Goal: Information Seeking & Learning: Check status

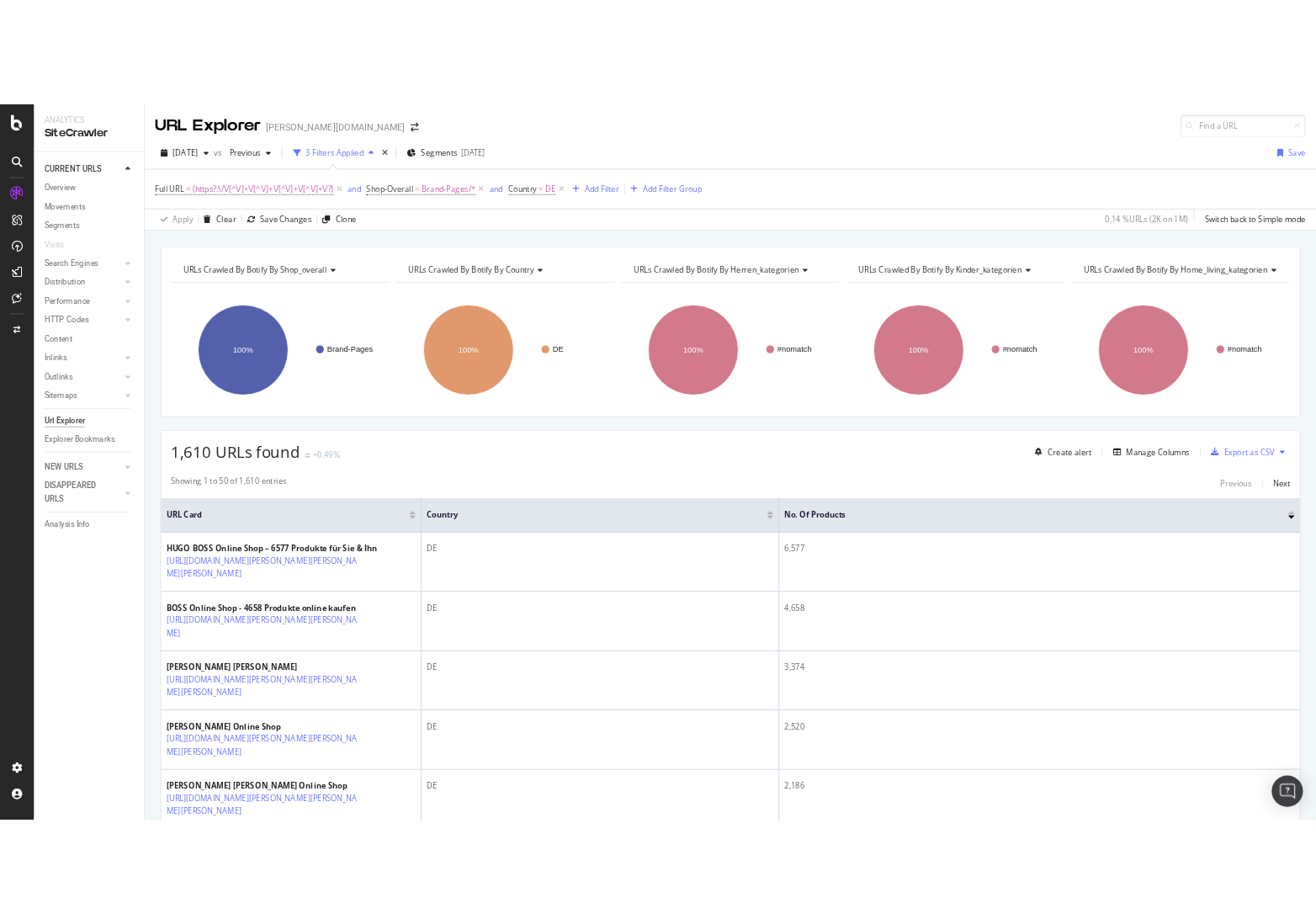
scroll to position [2370, 0]
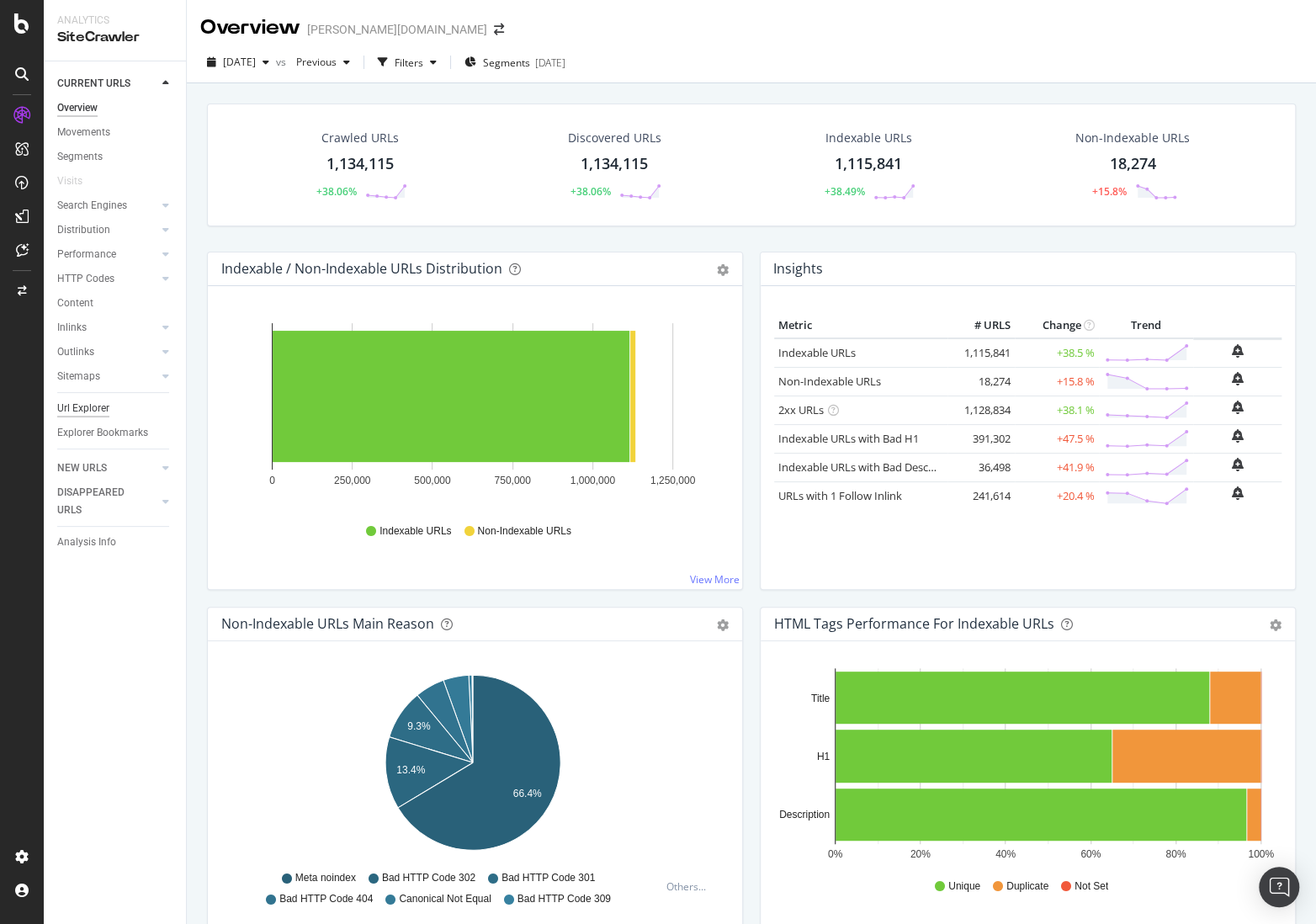
click at [95, 403] on div "Url Explorer" at bounding box center [84, 408] width 53 height 18
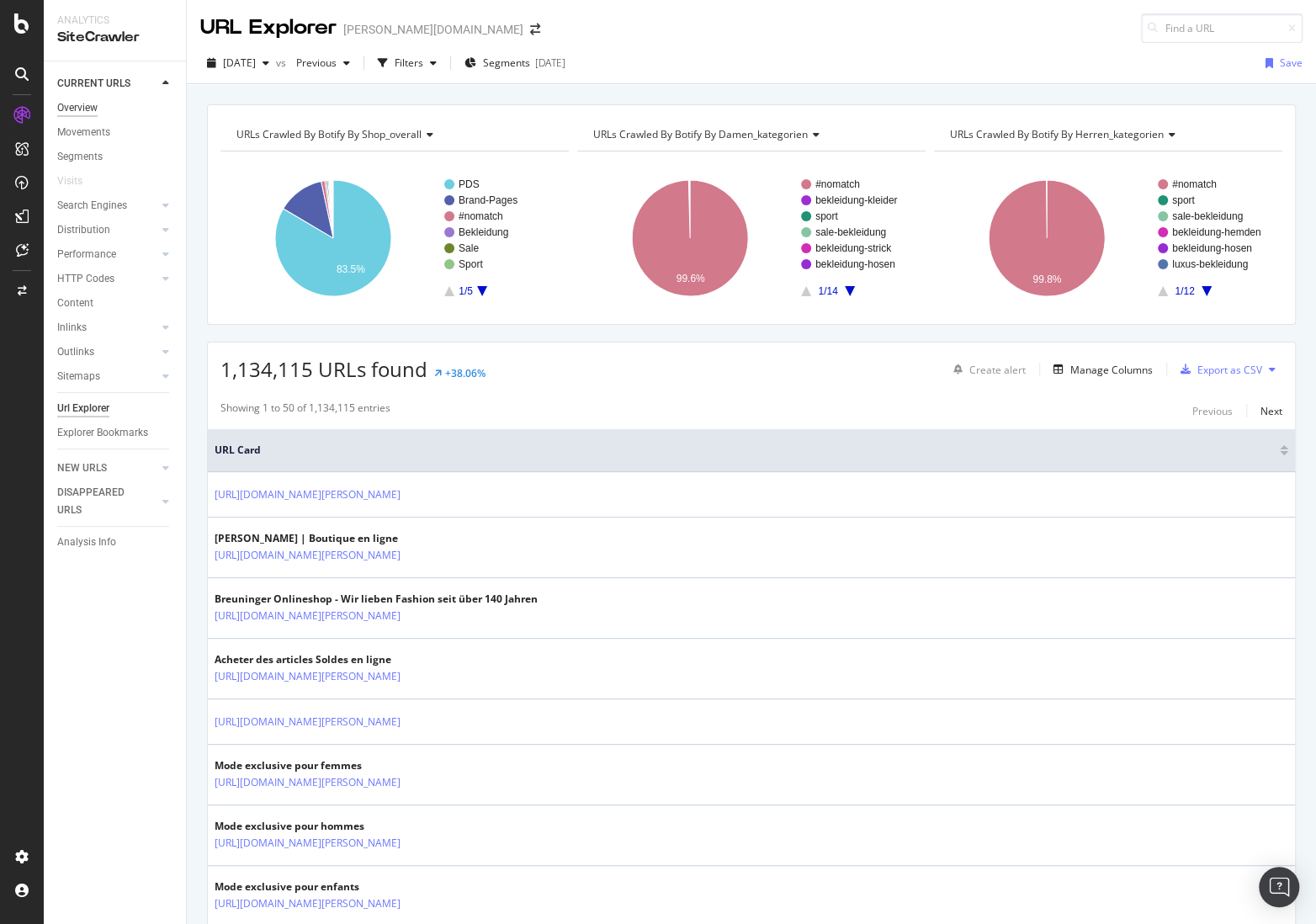
click at [78, 102] on div "Overview" at bounding box center [77, 108] width 40 height 18
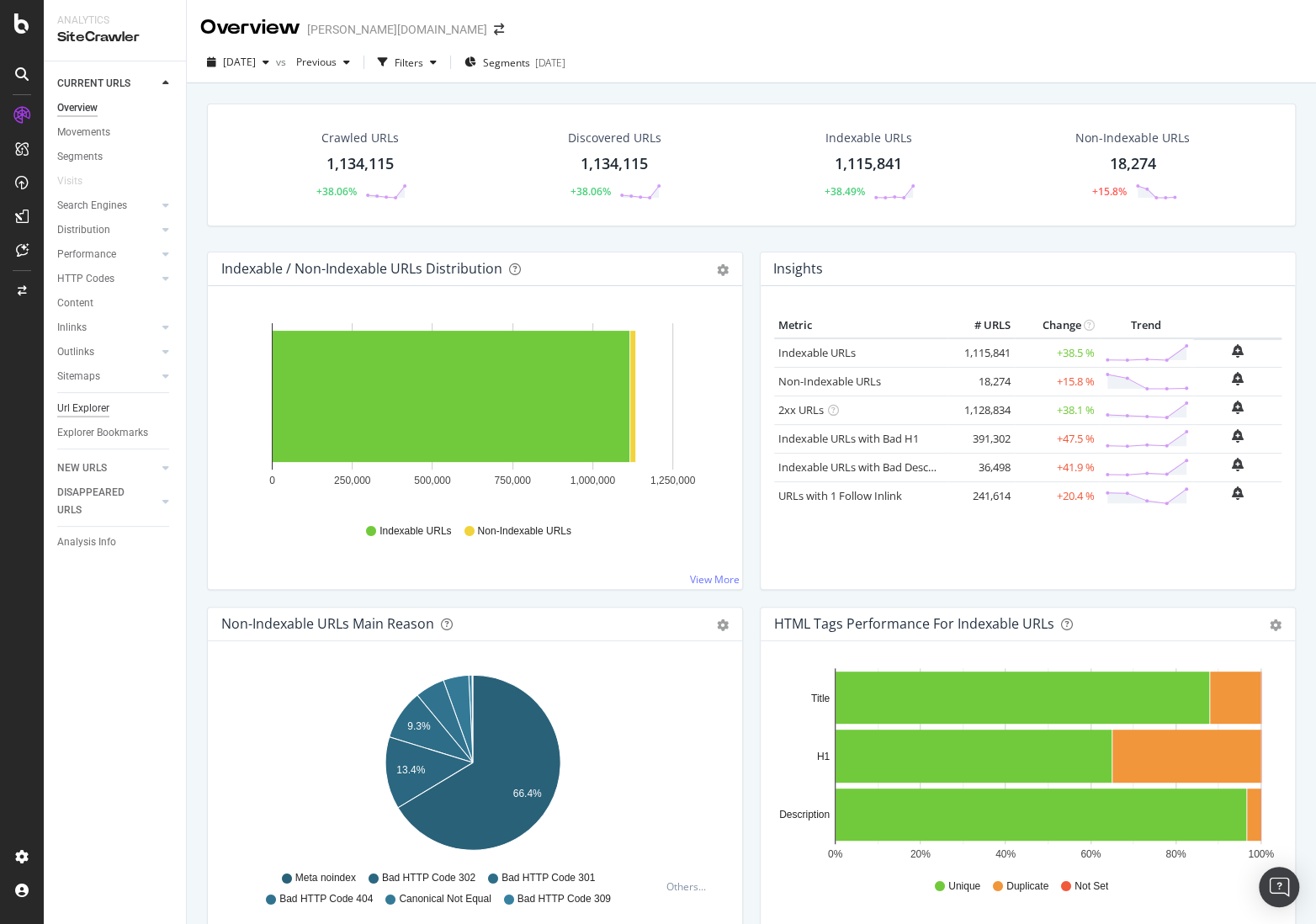
click at [88, 414] on div "Url Explorer" at bounding box center [84, 408] width 53 height 18
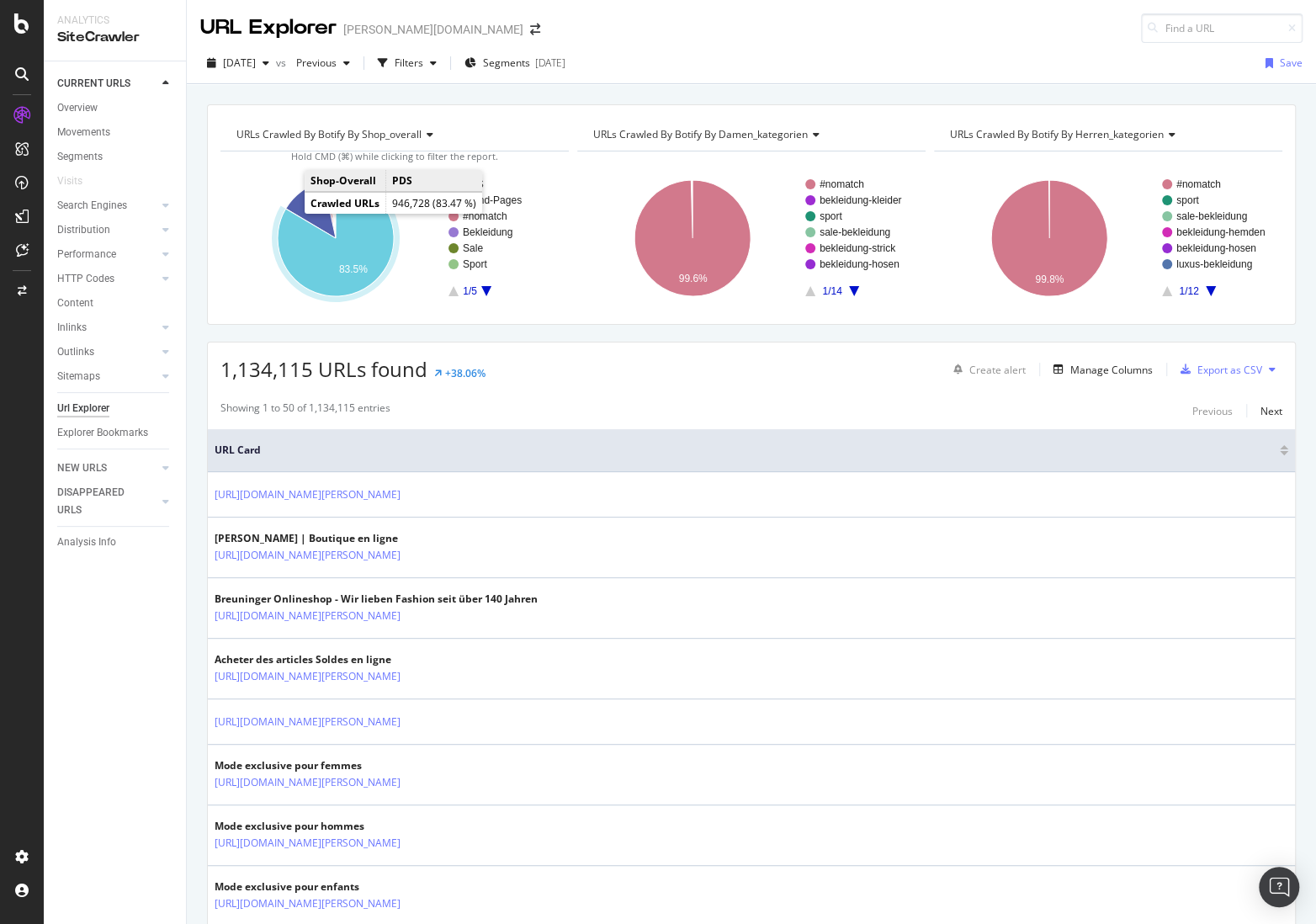
click at [336, 256] on icon "A chart." at bounding box center [335, 238] width 116 height 116
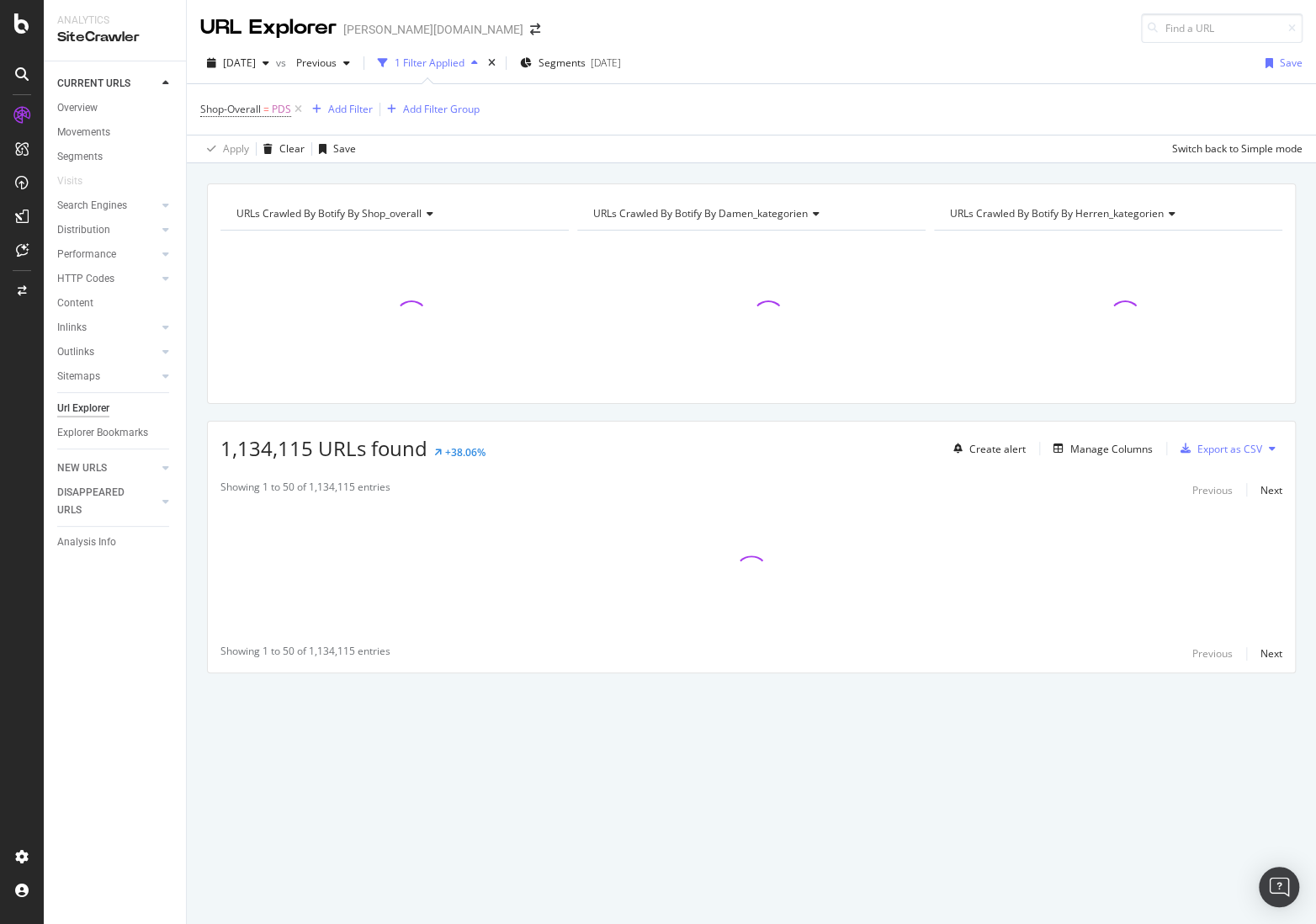
click at [770, 212] on span "URLs Crawled By Botify By damen_kategorien" at bounding box center [700, 212] width 214 height 15
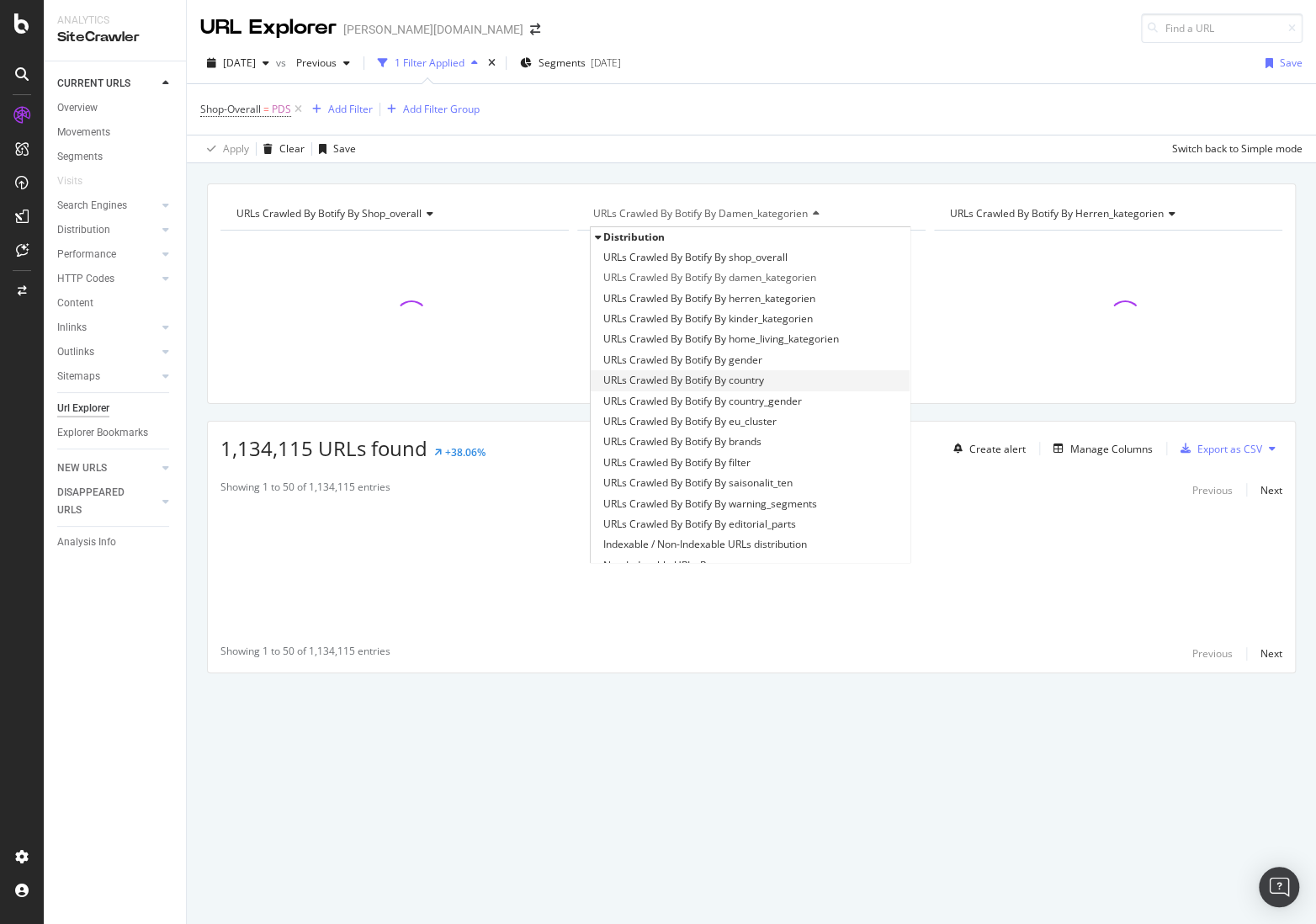
click at [777, 384] on div "URLs Crawled By Botify By country" at bounding box center [750, 380] width 319 height 20
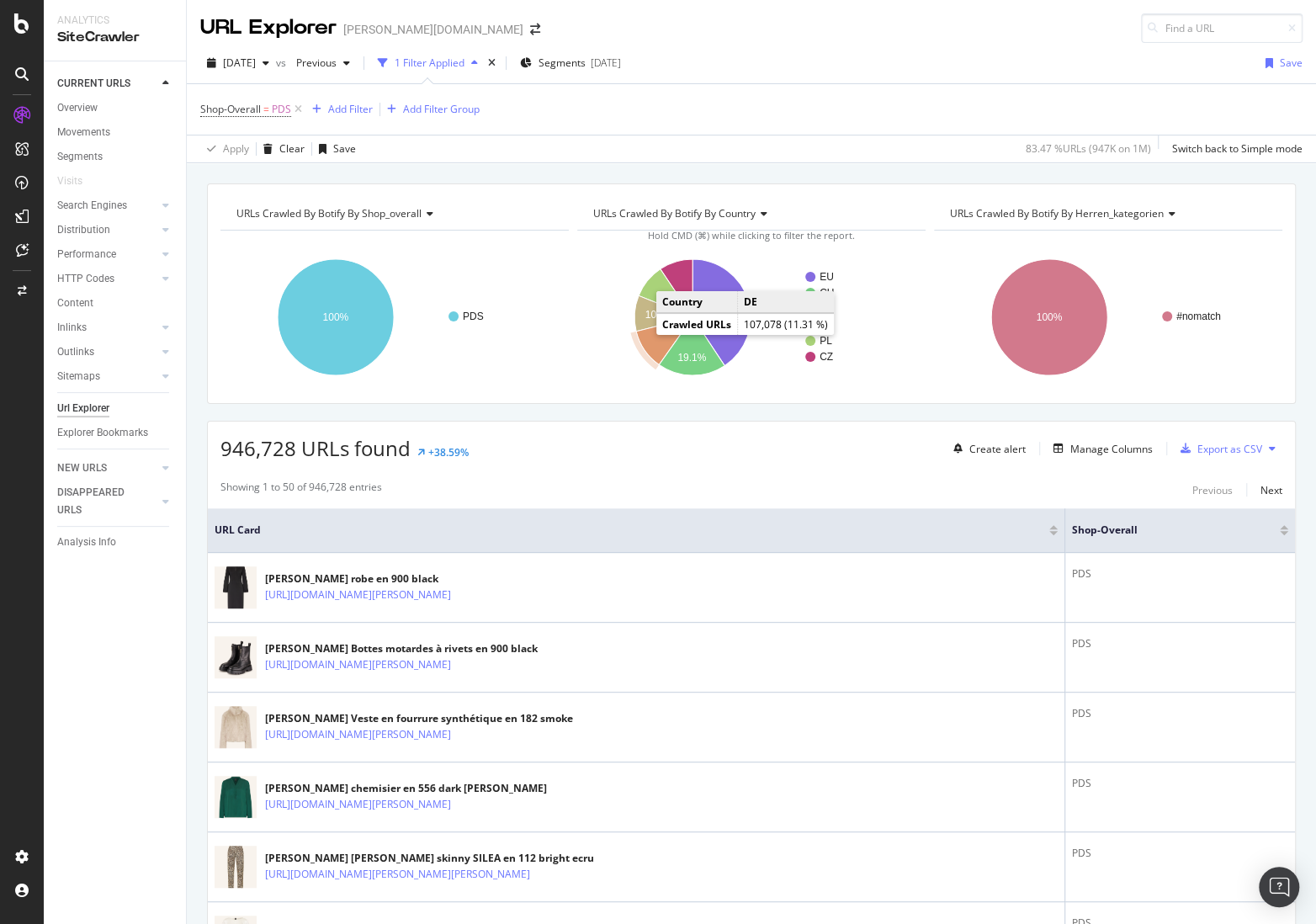
click at [639, 337] on icon "A chart." at bounding box center [664, 340] width 57 height 47
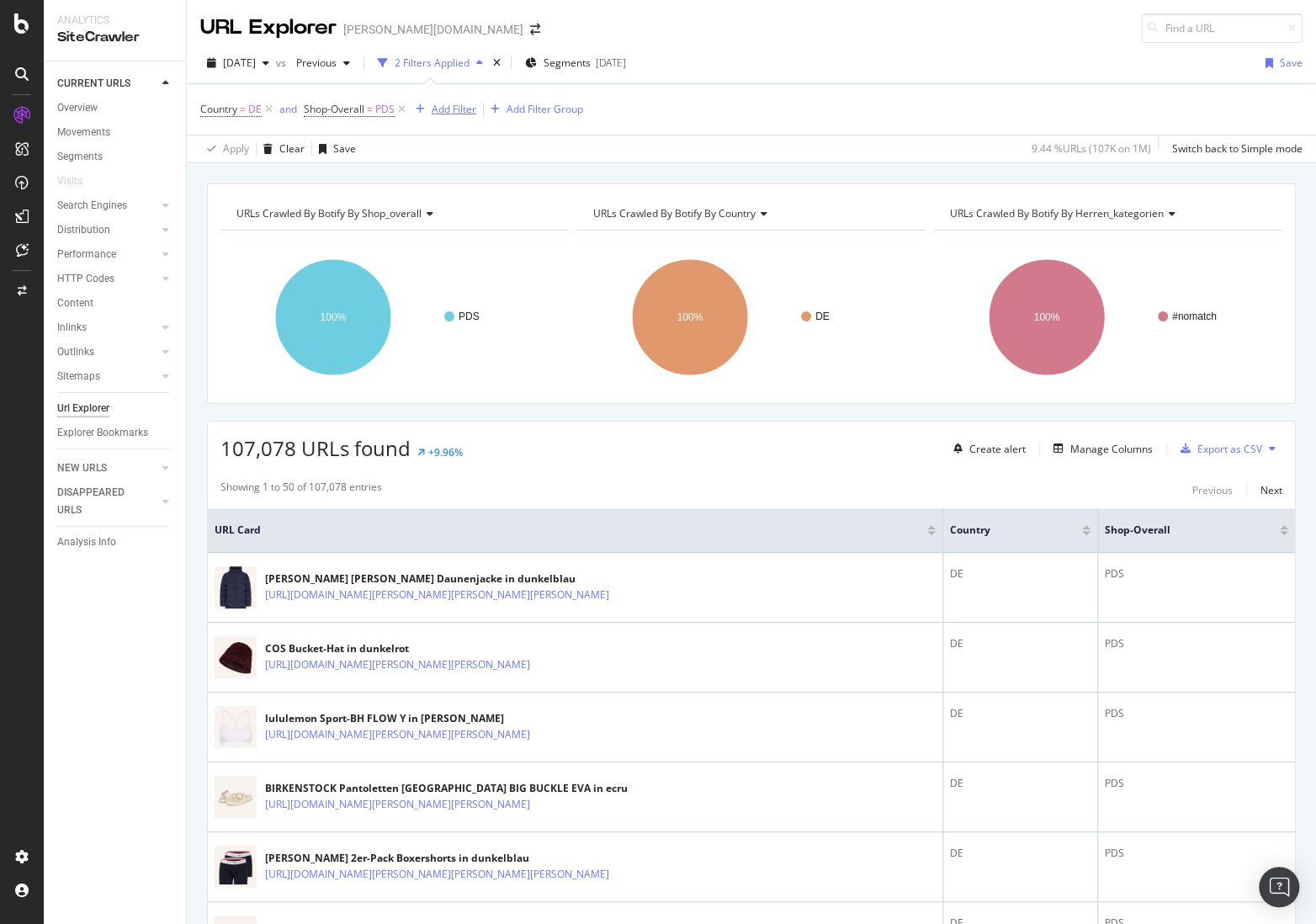
click at [447, 111] on div "Add Filter" at bounding box center [454, 108] width 45 height 15
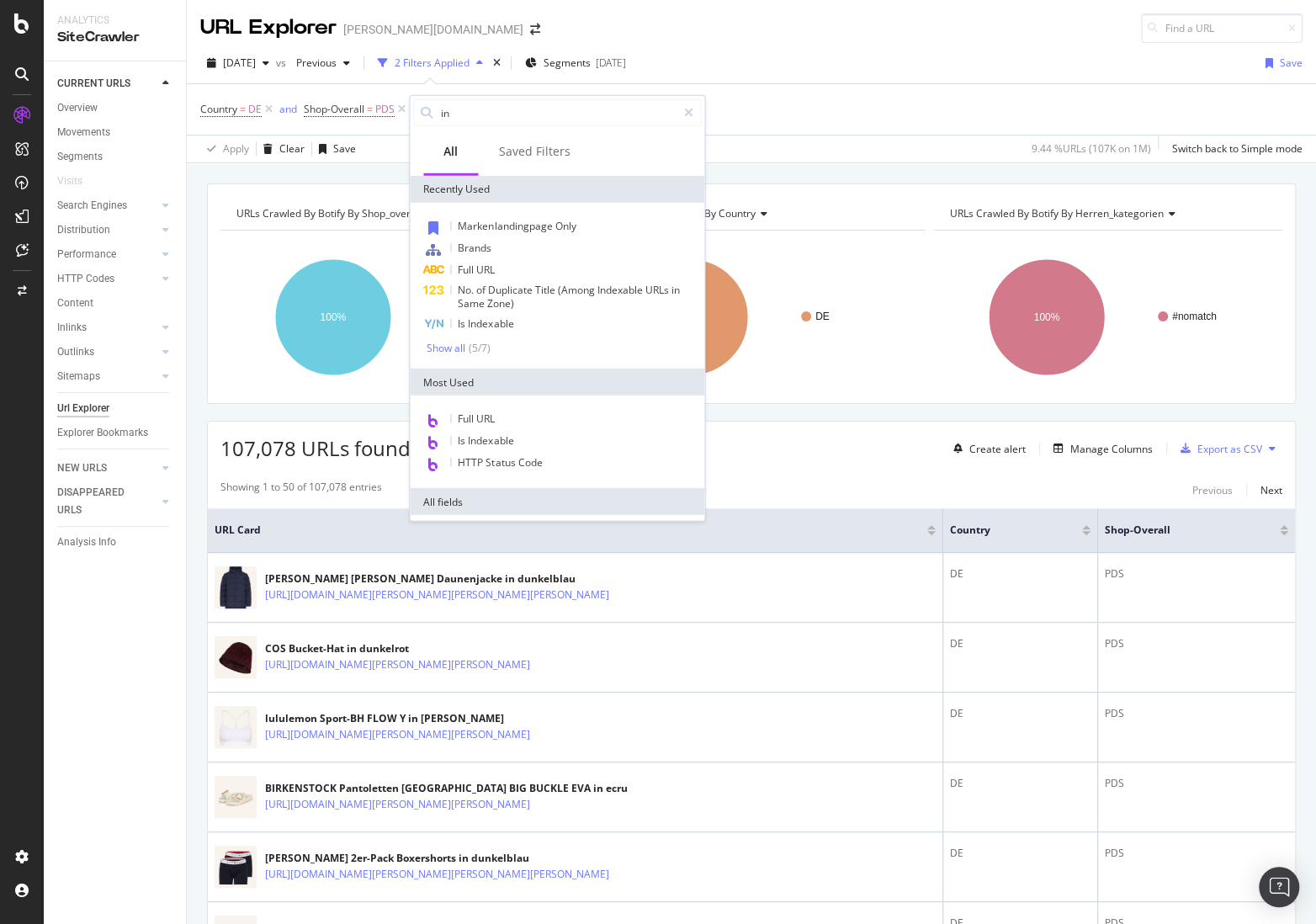
type input "i"
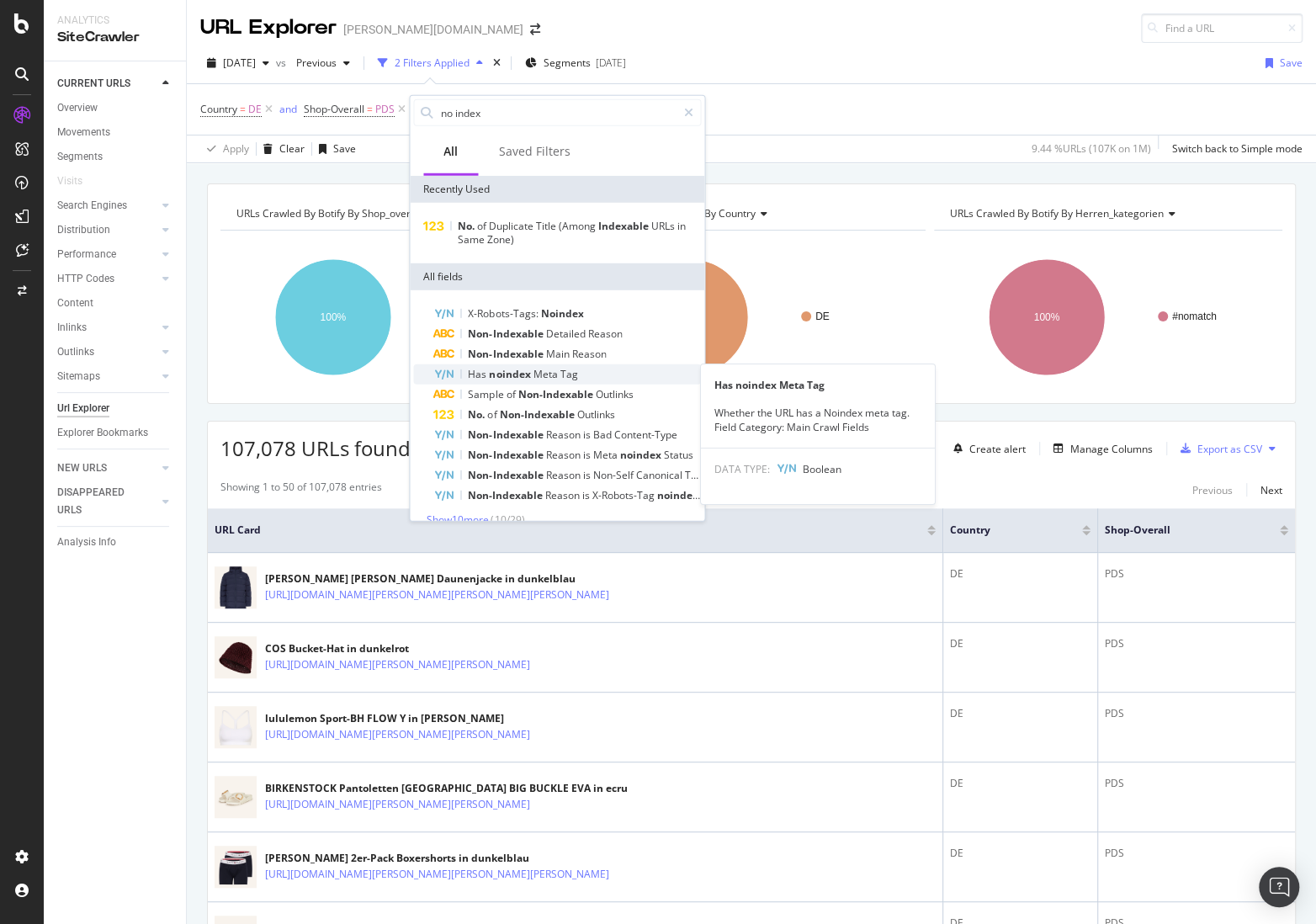
type input "no index"
click at [524, 367] on span "noindex" at bounding box center [510, 373] width 44 height 15
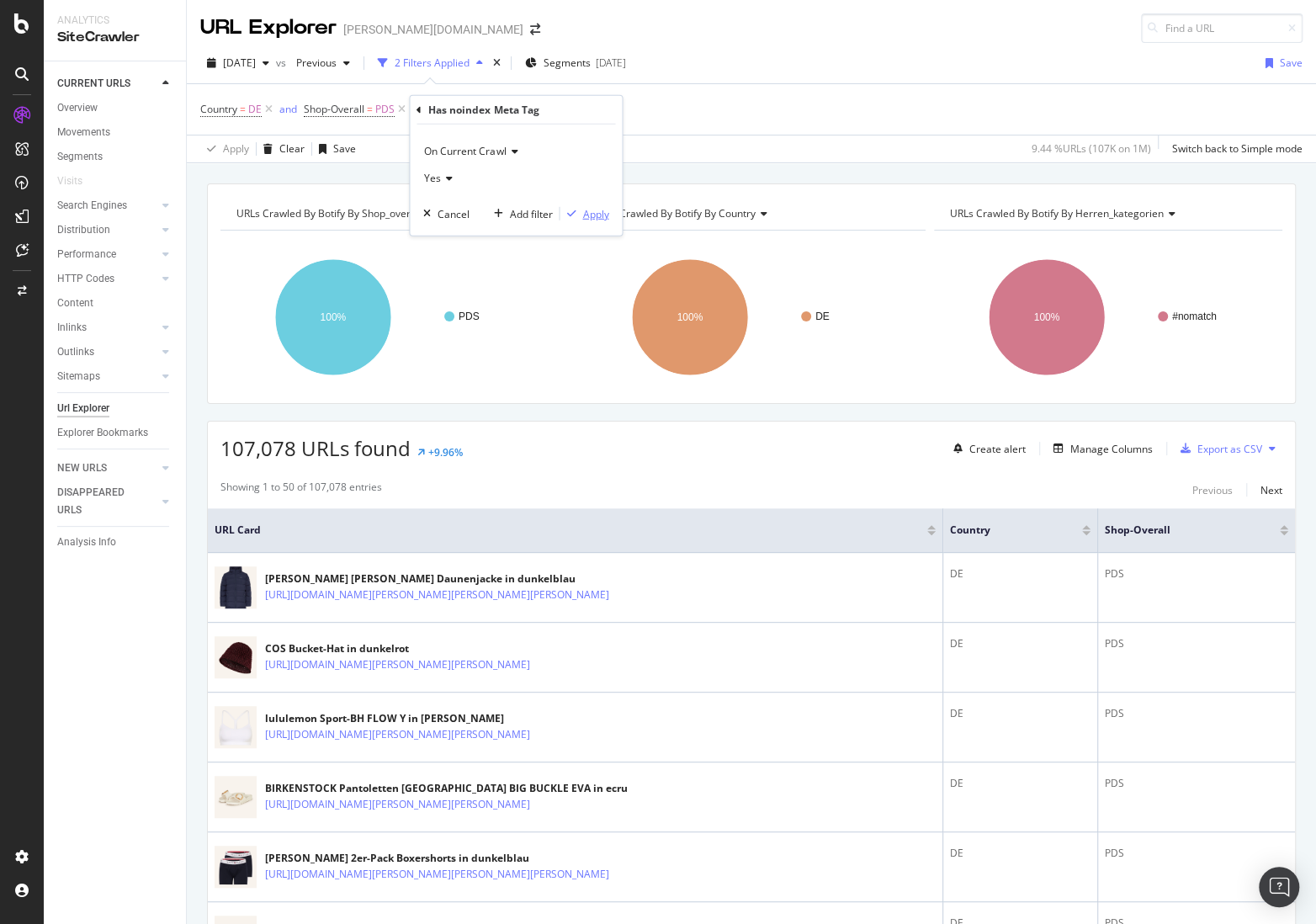
click at [584, 212] on div "Apply" at bounding box center [595, 212] width 26 height 15
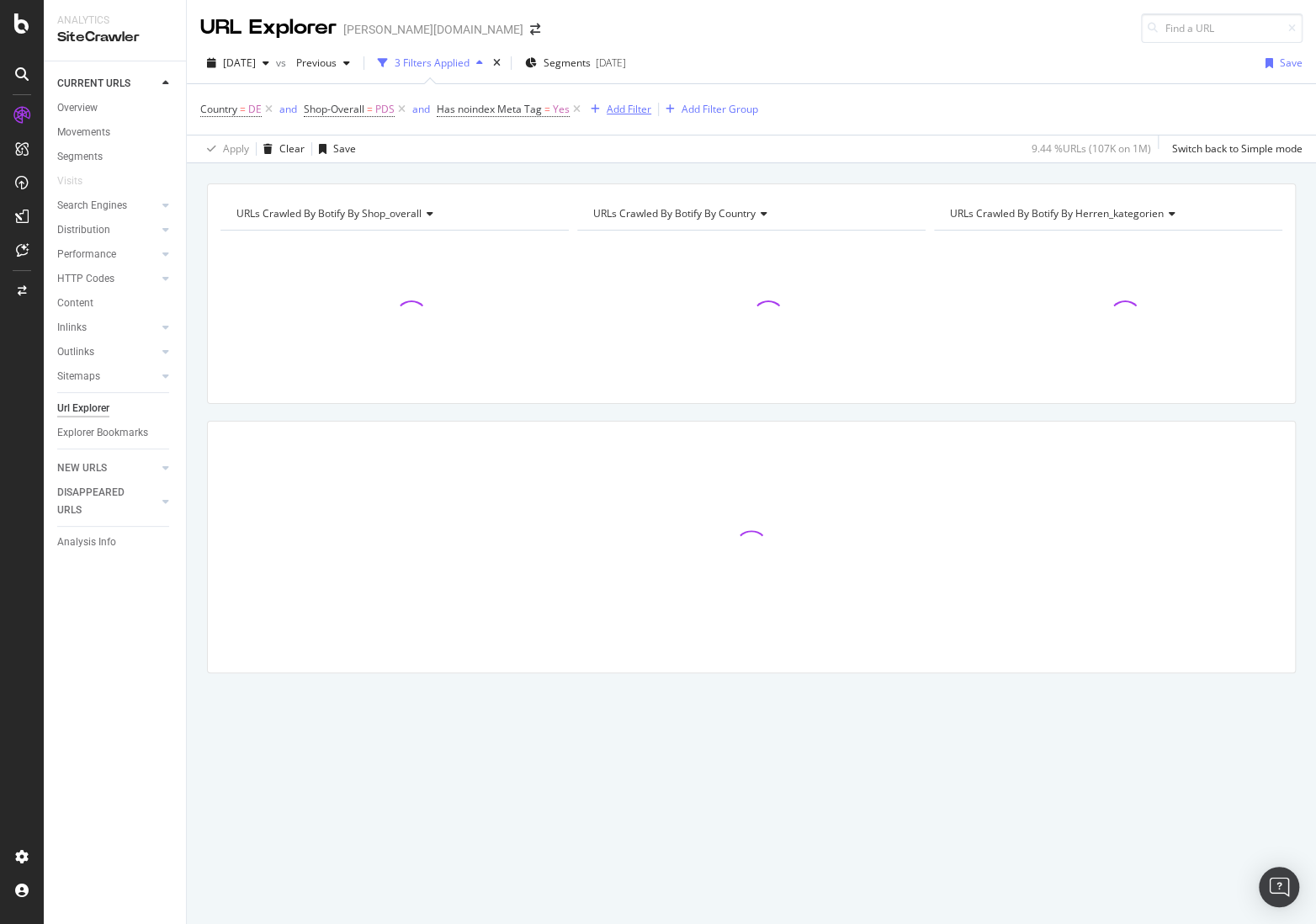
click at [631, 107] on div "Add Filter" at bounding box center [629, 108] width 45 height 15
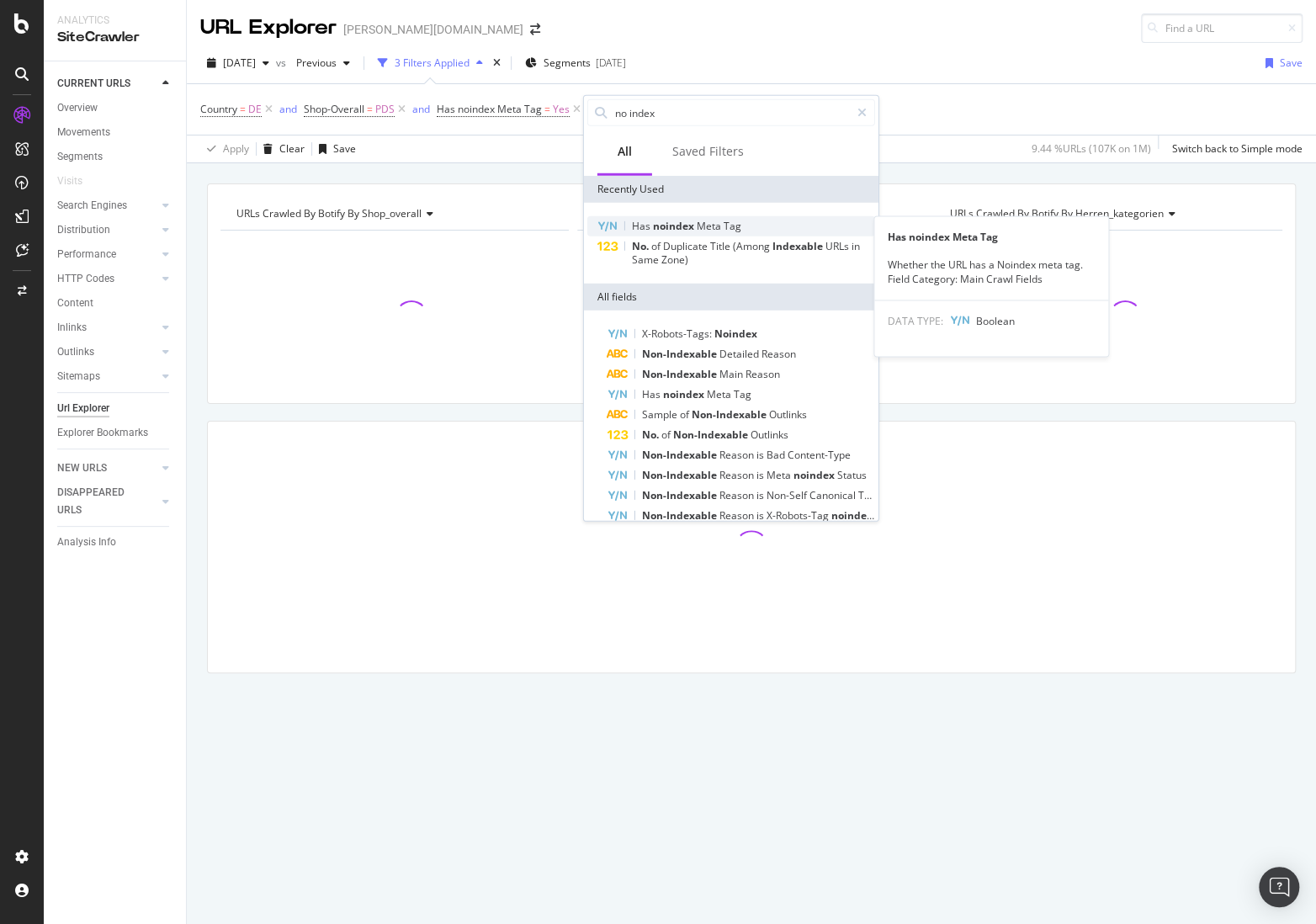
click at [692, 224] on span "noindex" at bounding box center [675, 225] width 44 height 15
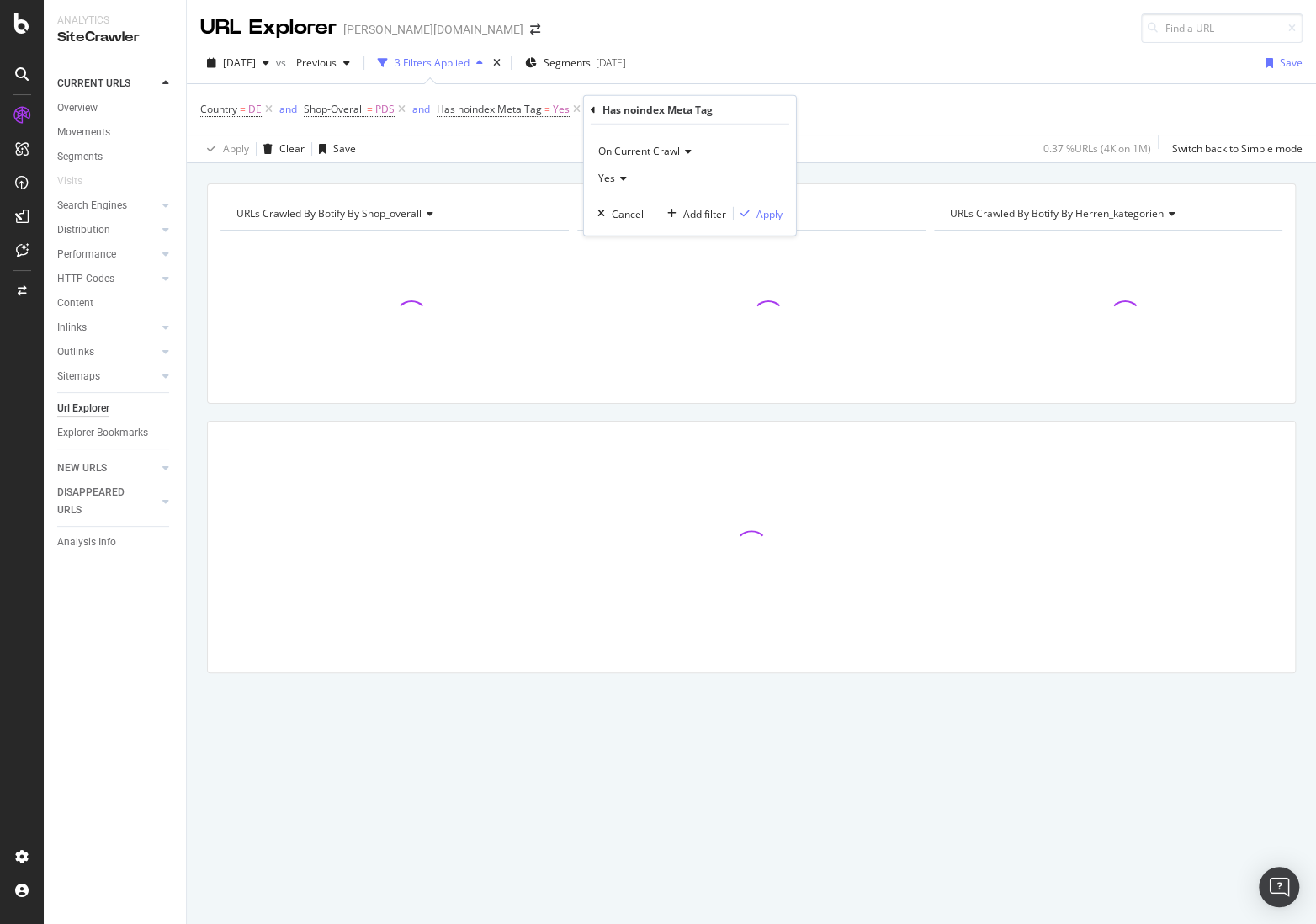
click at [644, 148] on span "On Current Crawl" at bounding box center [639, 151] width 82 height 15
click at [642, 212] on span "On Compared Crawl" at bounding box center [653, 207] width 96 height 15
click at [604, 172] on span "Yes" at bounding box center [606, 177] width 17 height 15
click at [616, 229] on span "No" at bounding box center [612, 234] width 14 height 15
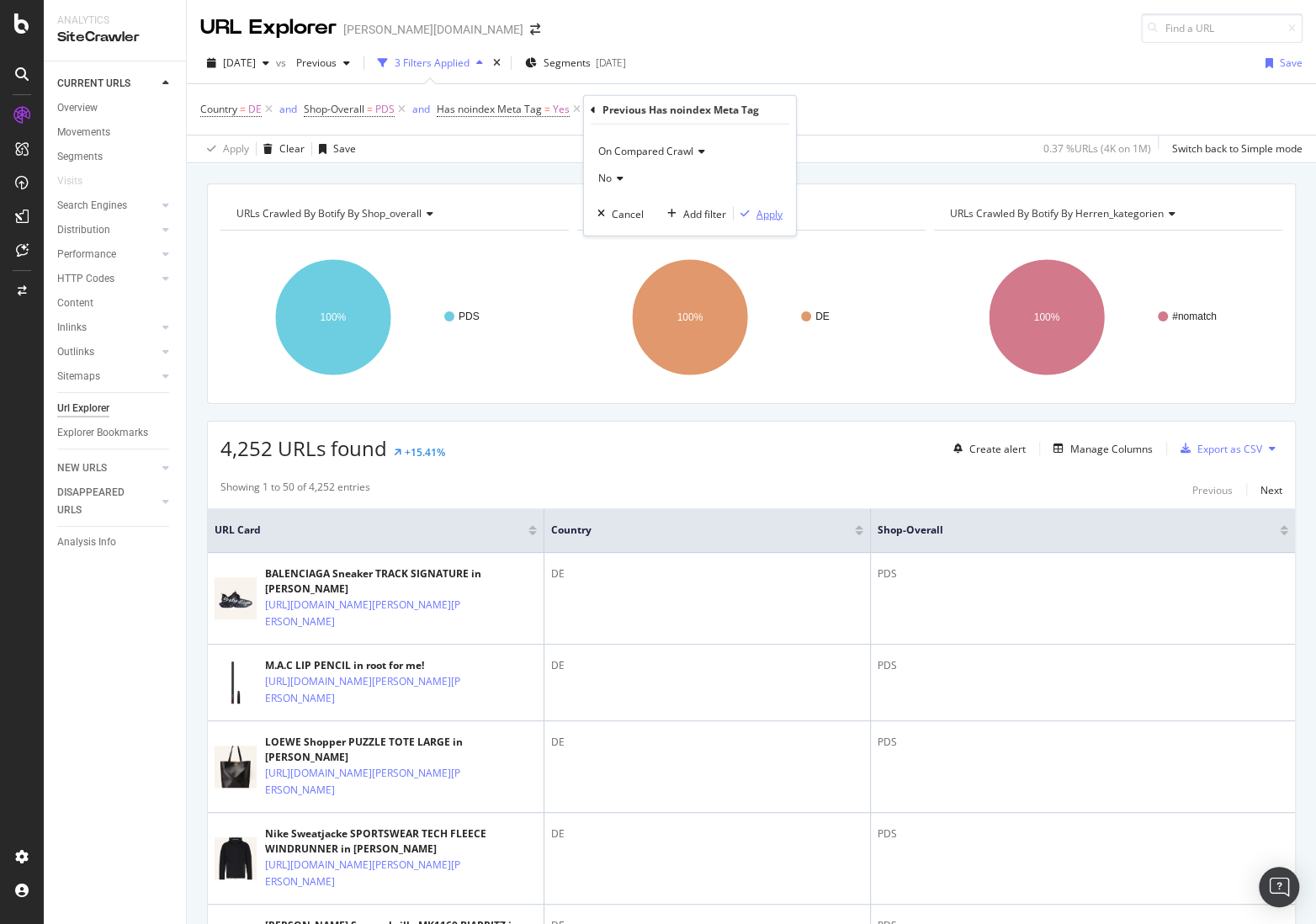
click at [770, 212] on div "Apply" at bounding box center [769, 212] width 26 height 15
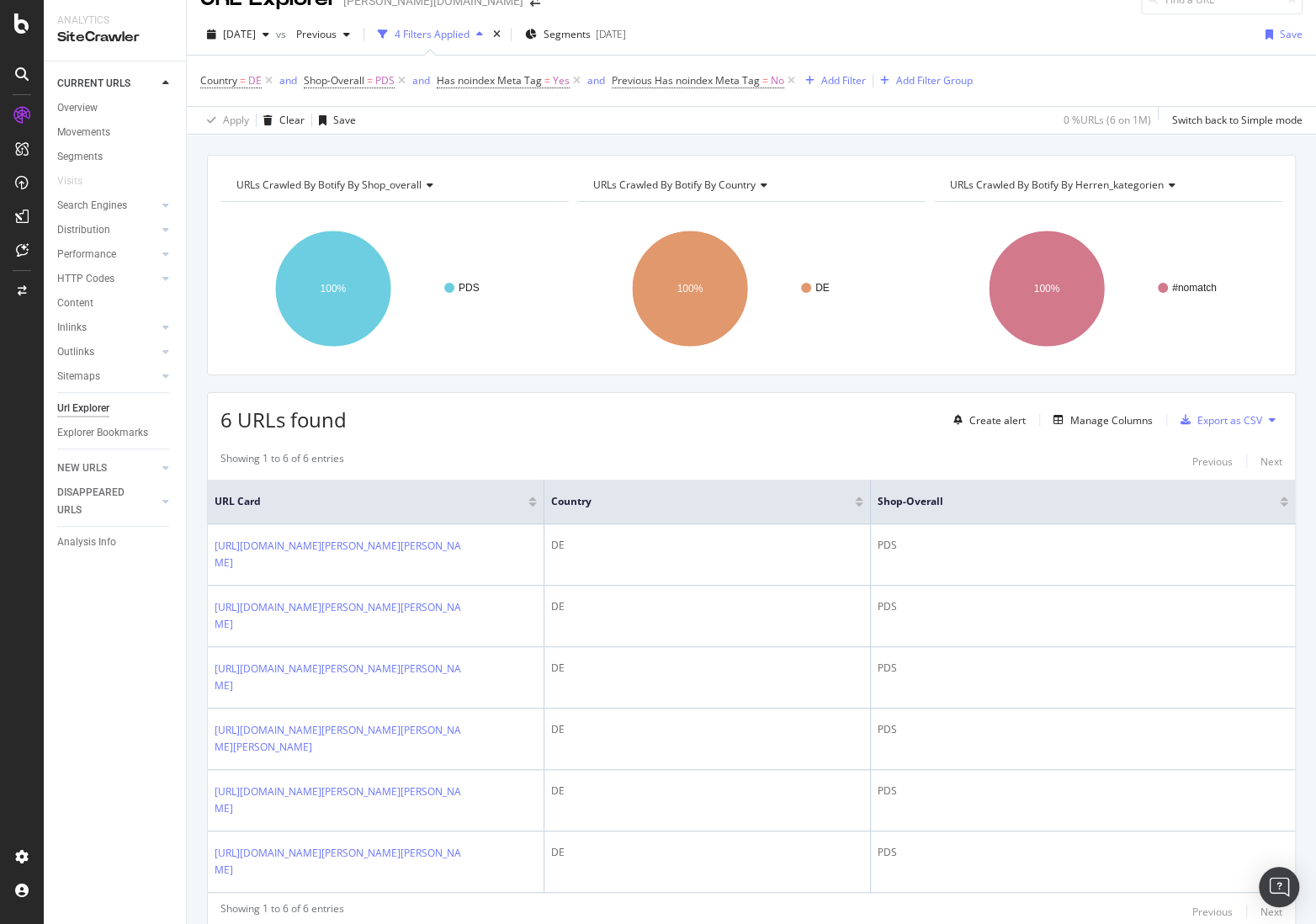
scroll to position [110, 0]
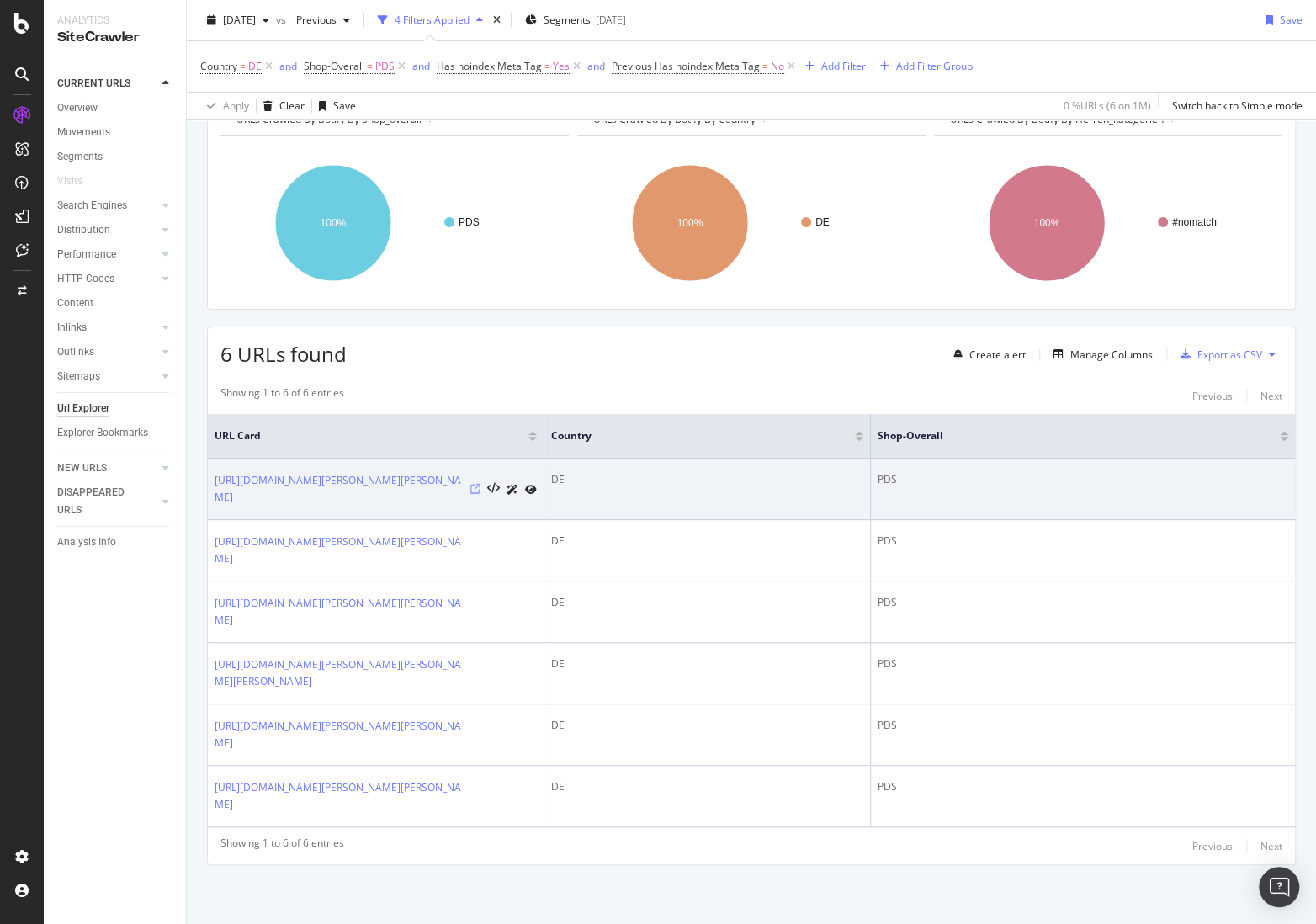
click at [476, 483] on icon at bounding box center [475, 488] width 10 height 10
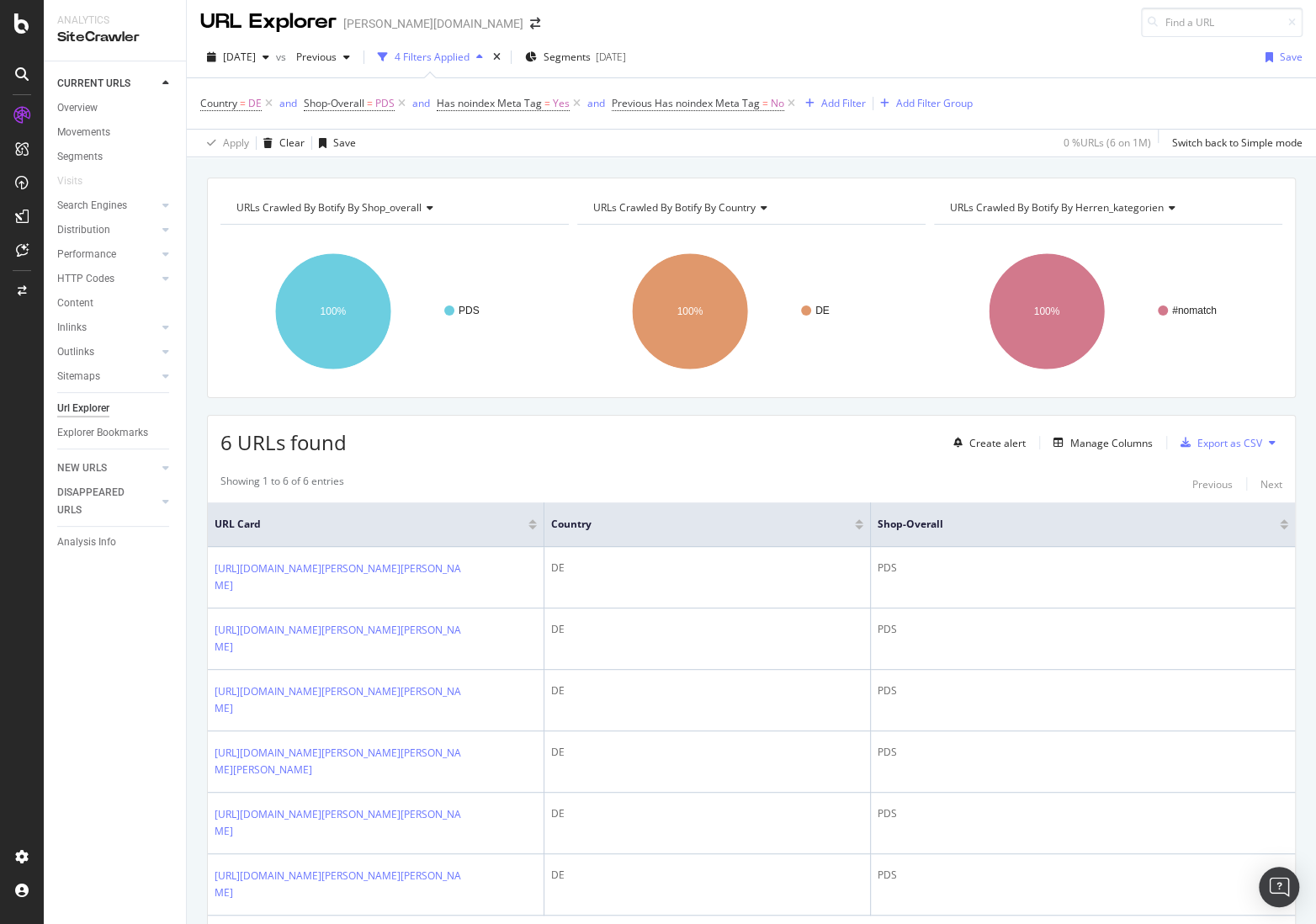
scroll to position [0, 0]
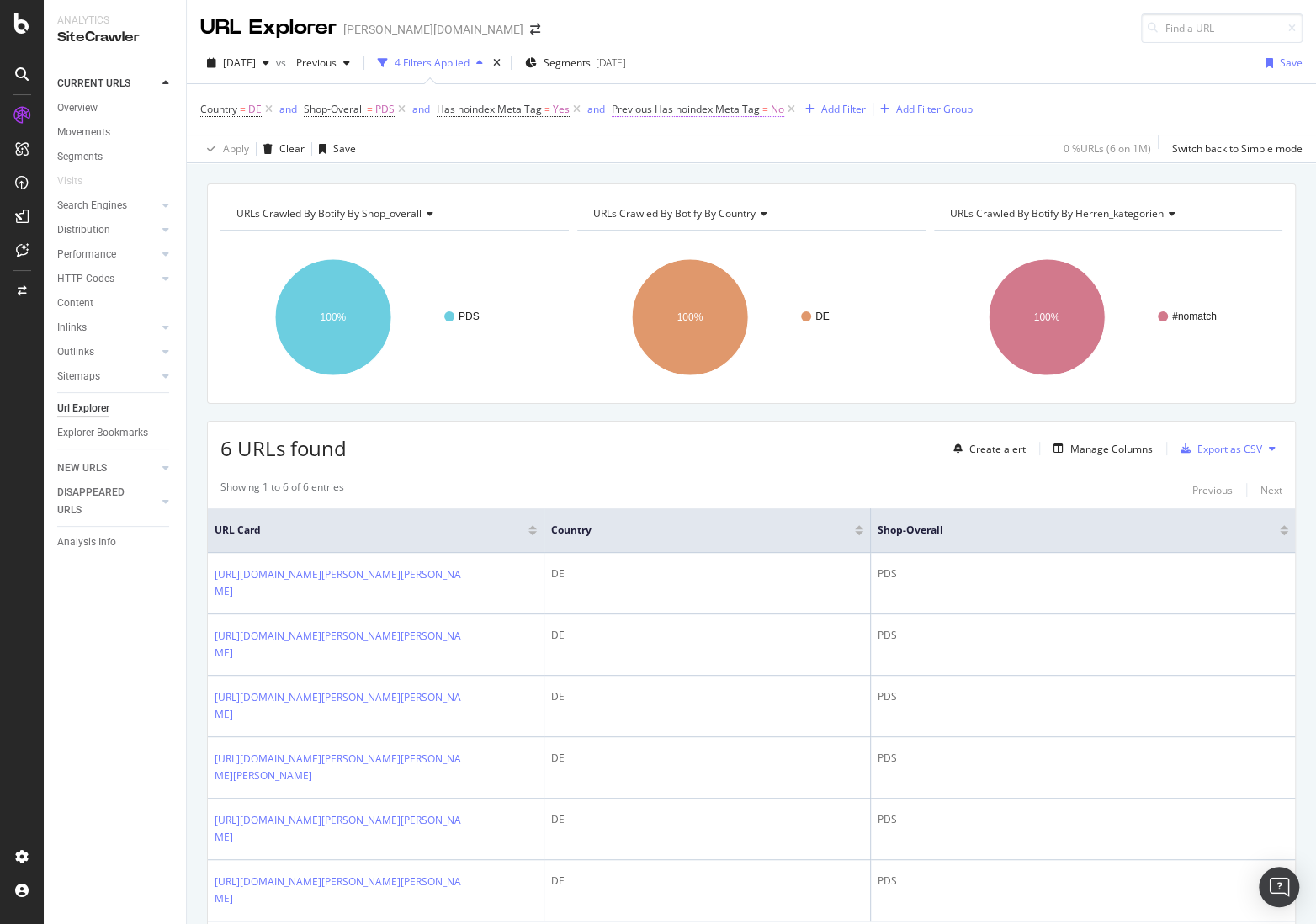
click at [699, 114] on span "Previous Has noindex Meta Tag" at bounding box center [685, 108] width 148 height 15
click at [643, 176] on icon at bounding box center [645, 174] width 12 height 10
click at [644, 209] on span "Yes" at bounding box center [641, 210] width 17 height 15
click at [781, 212] on div "button" at bounding box center [772, 211] width 22 height 10
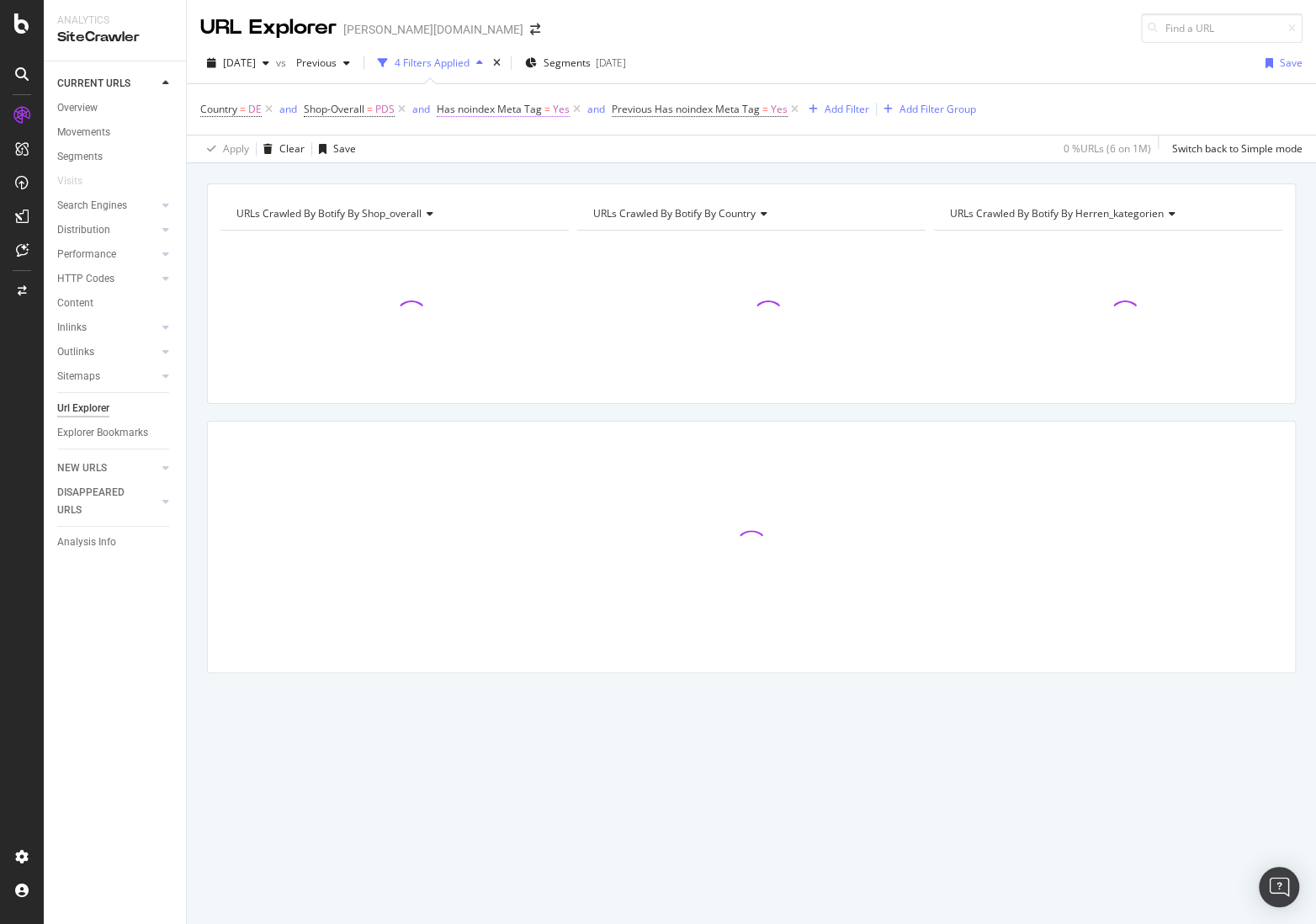
click at [549, 107] on span "=" at bounding box center [547, 108] width 6 height 15
click at [476, 172] on icon at bounding box center [476, 174] width 12 height 10
click at [480, 220] on div "No" at bounding box center [546, 231] width 180 height 21
click at [636, 210] on div "Apply" at bounding box center [623, 211] width 26 height 15
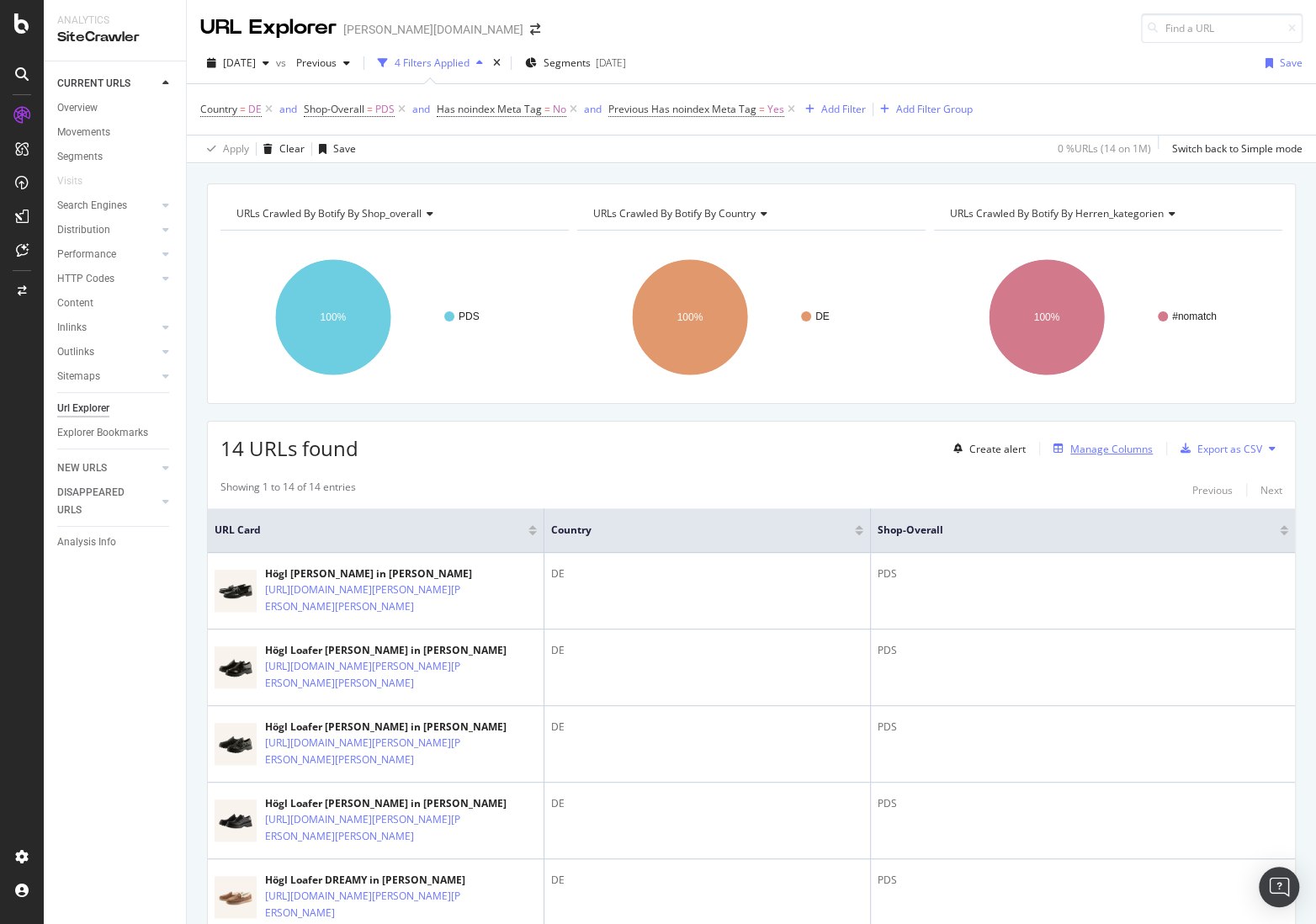
click at [1115, 442] on div "Manage Columns" at bounding box center [1111, 448] width 83 height 15
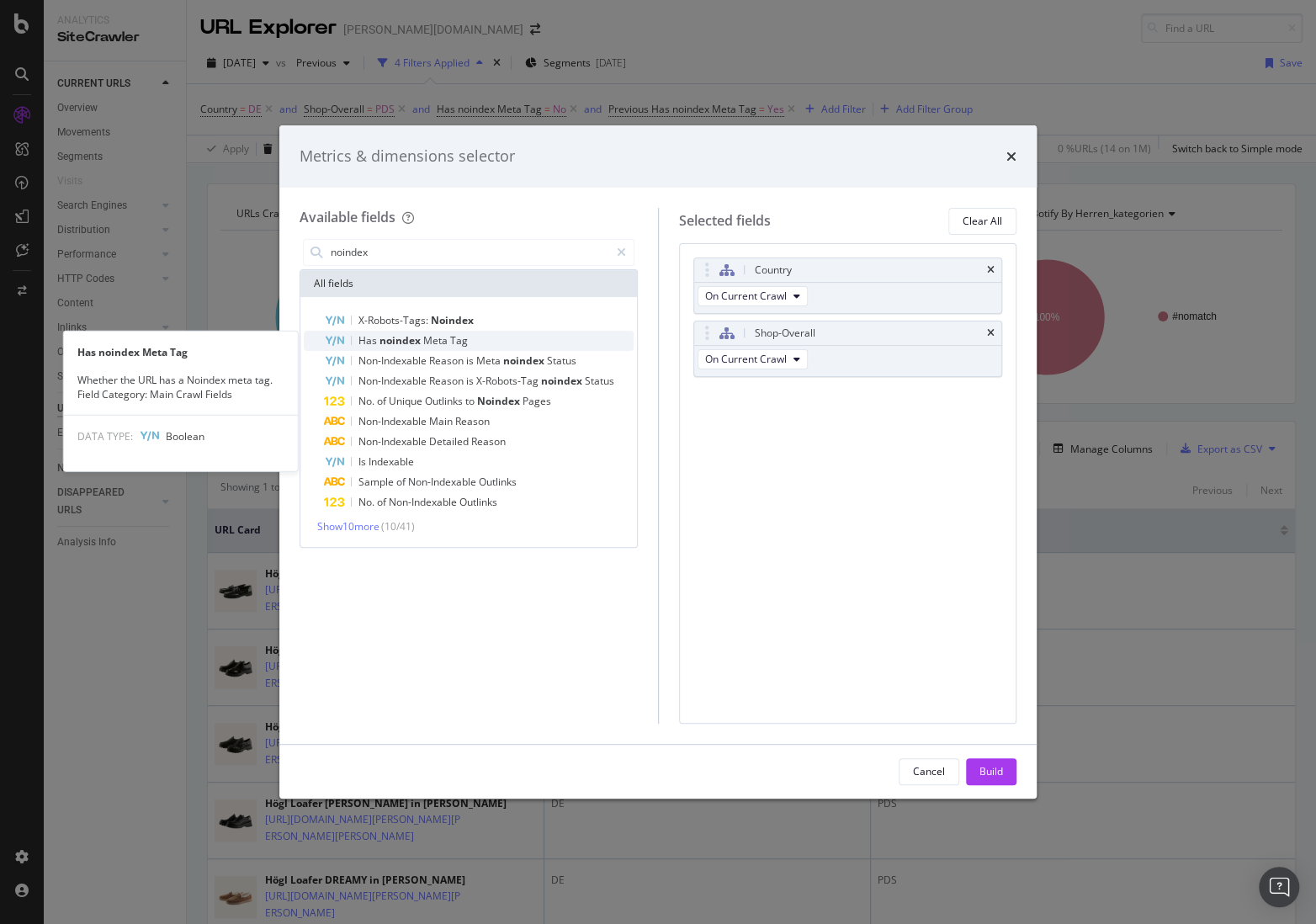
type input "noindex"
click at [475, 334] on div "Has noindex Meta Tag" at bounding box center [479, 340] width 310 height 20
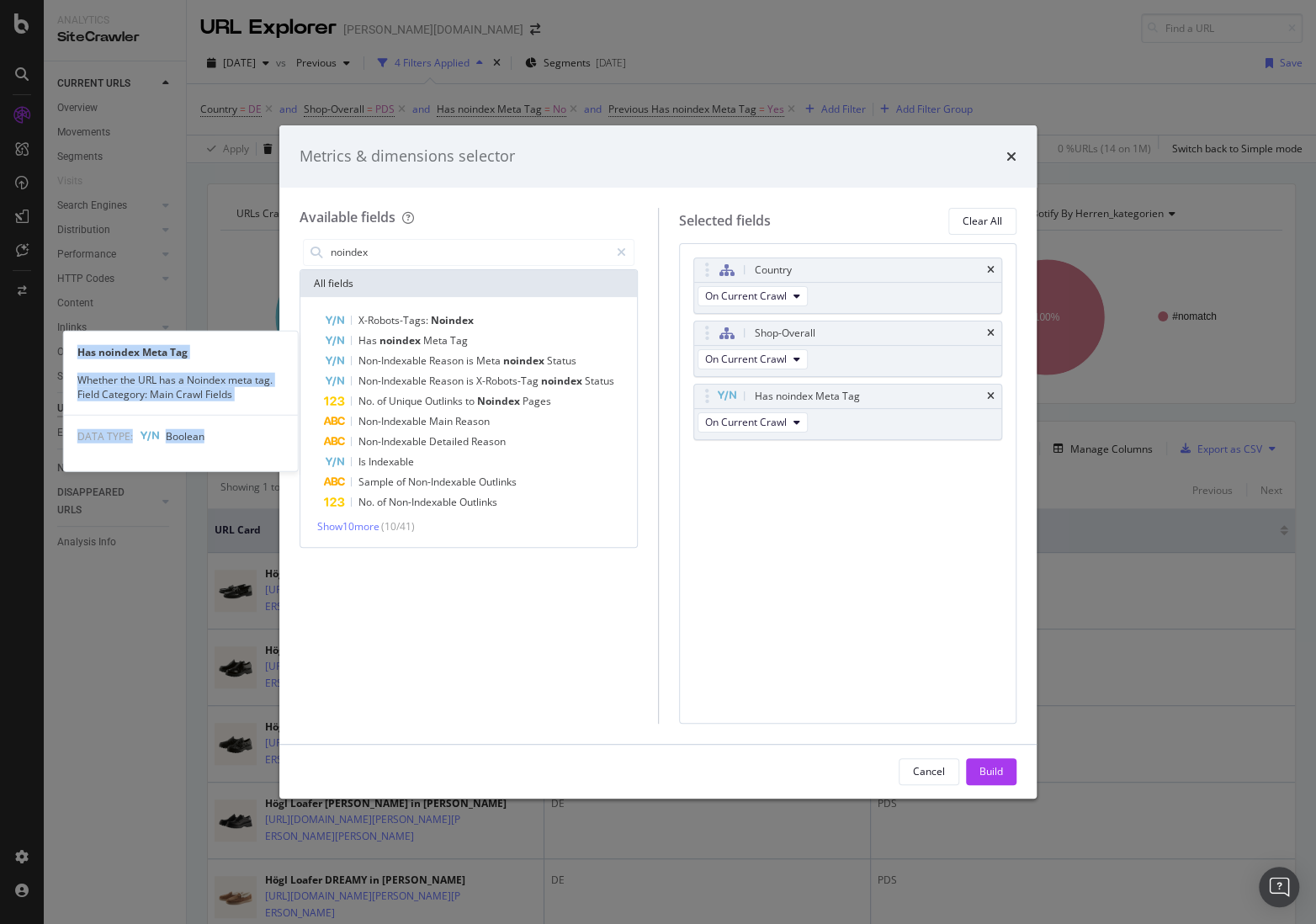
click at [475, 334] on div "Has noindex Meta Tag" at bounding box center [479, 340] width 310 height 20
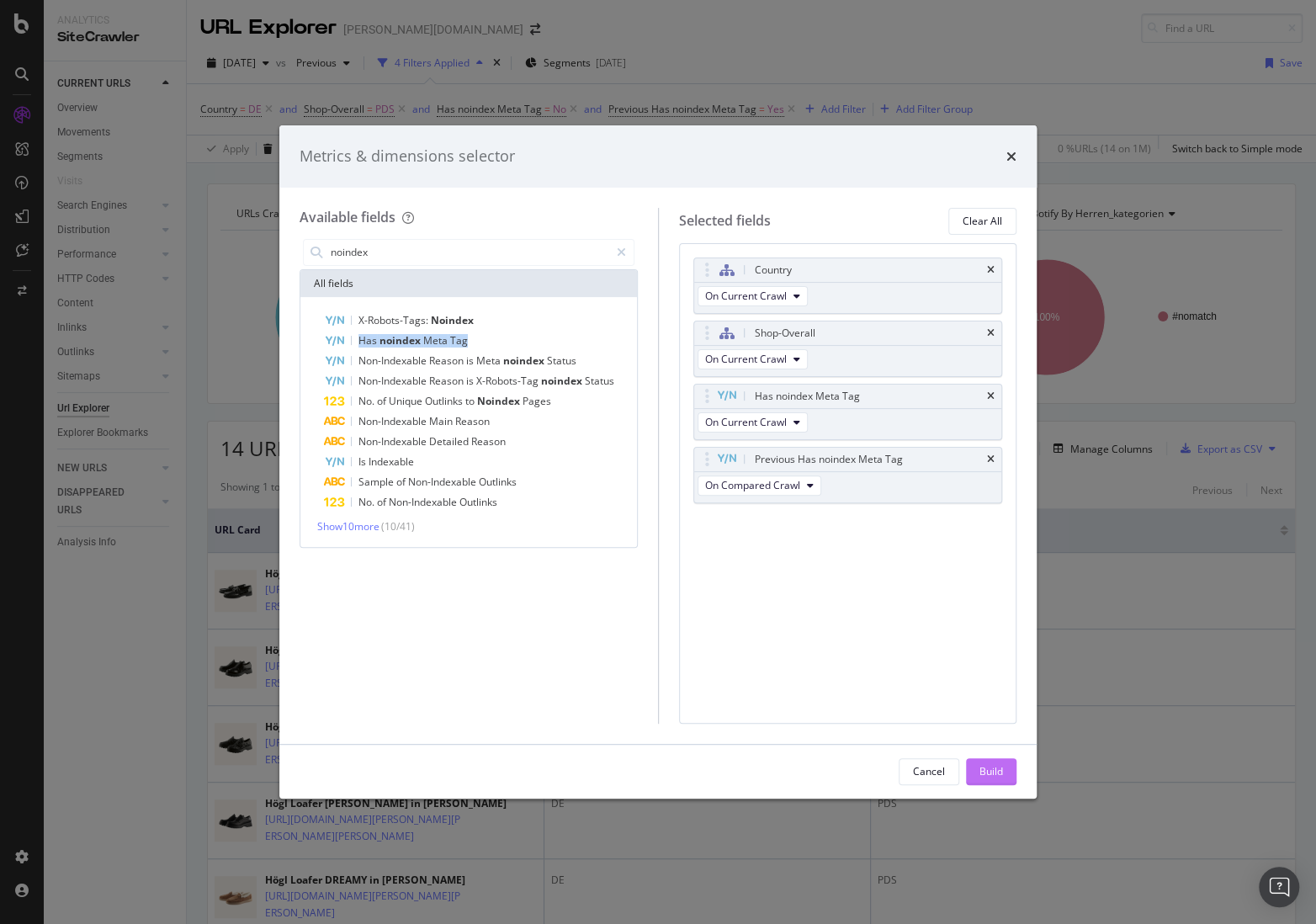
click at [985, 772] on div "Build" at bounding box center [990, 771] width 23 height 15
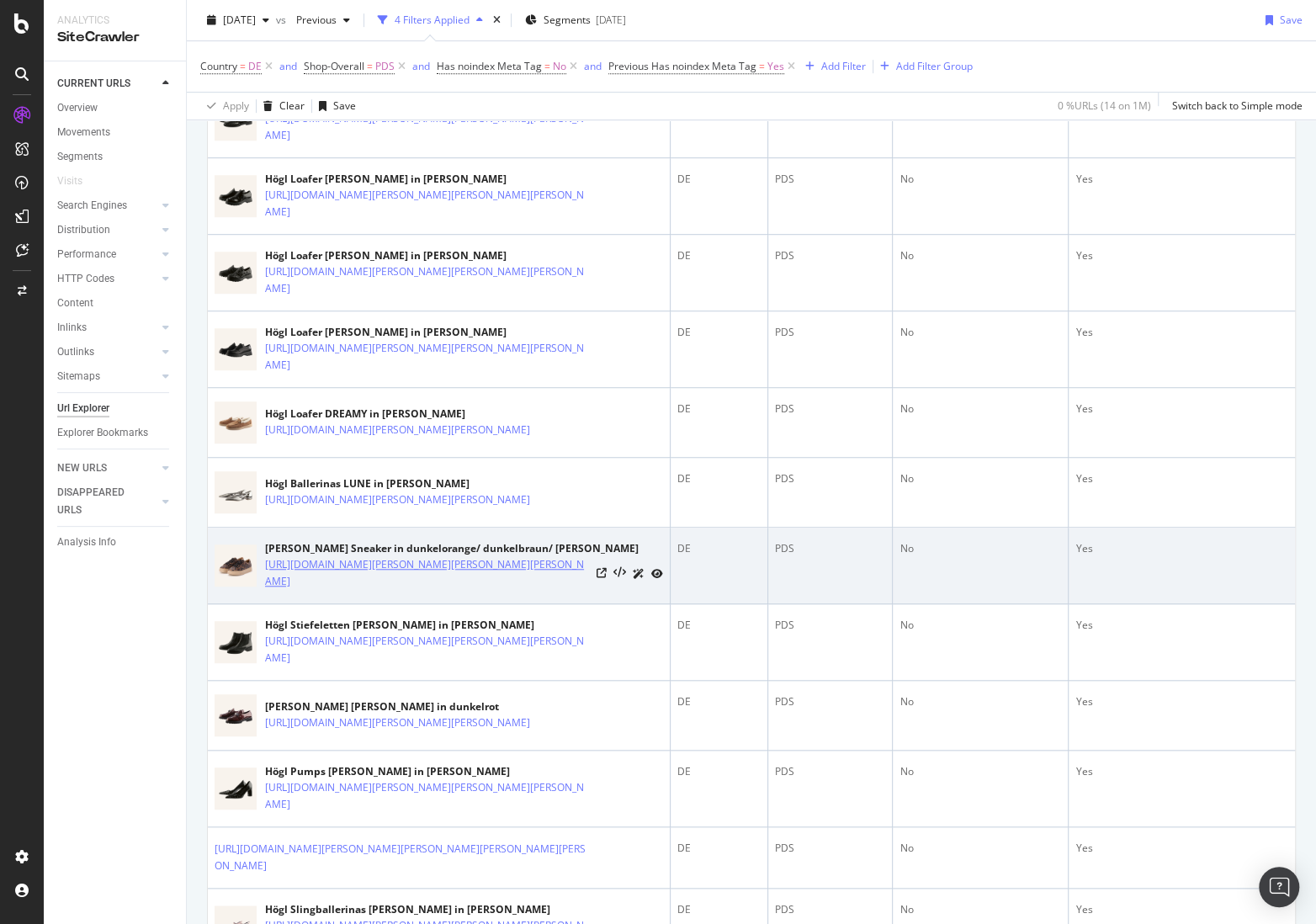
scroll to position [470, 0]
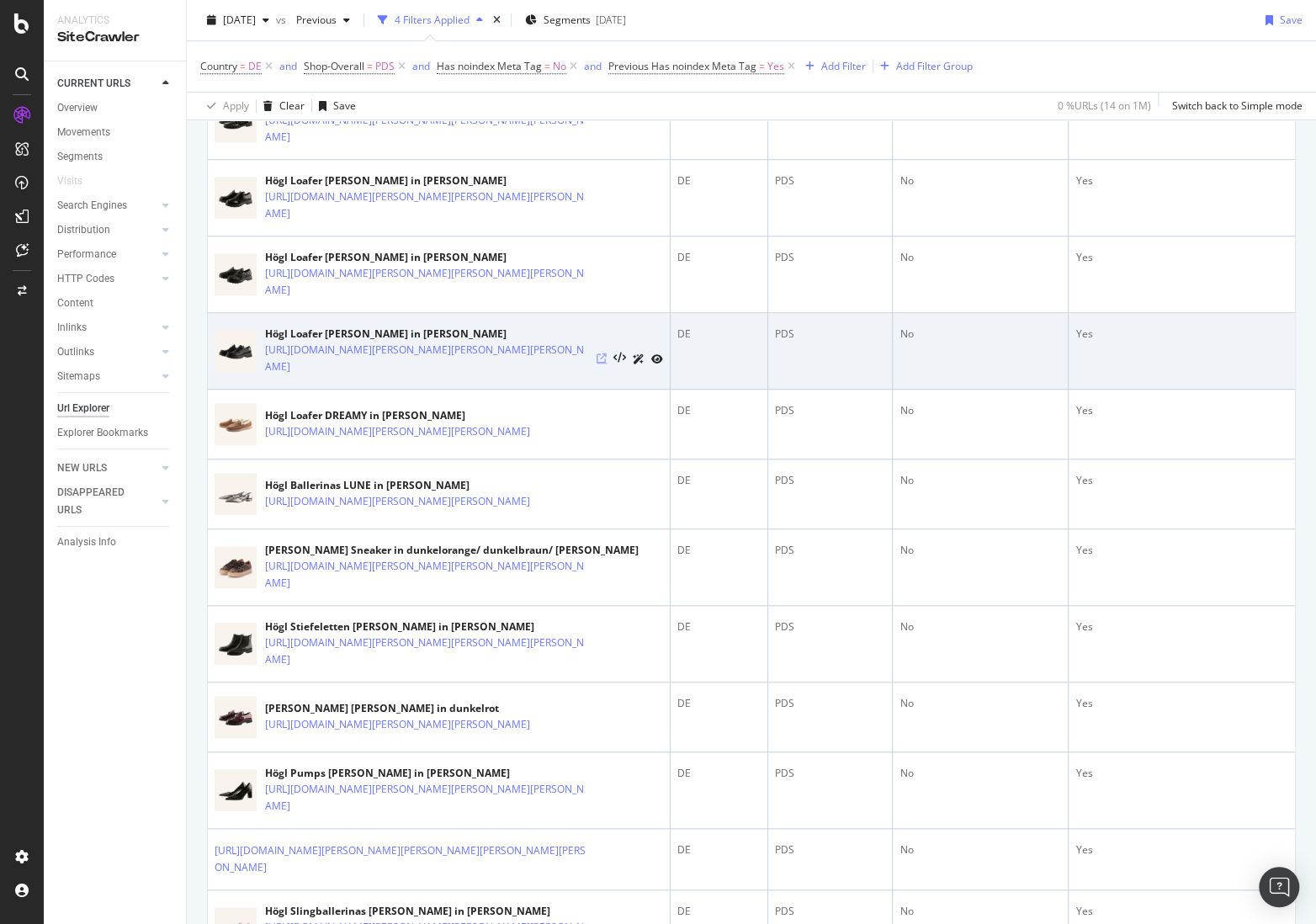
click at [599, 360] on icon at bounding box center [601, 358] width 10 height 10
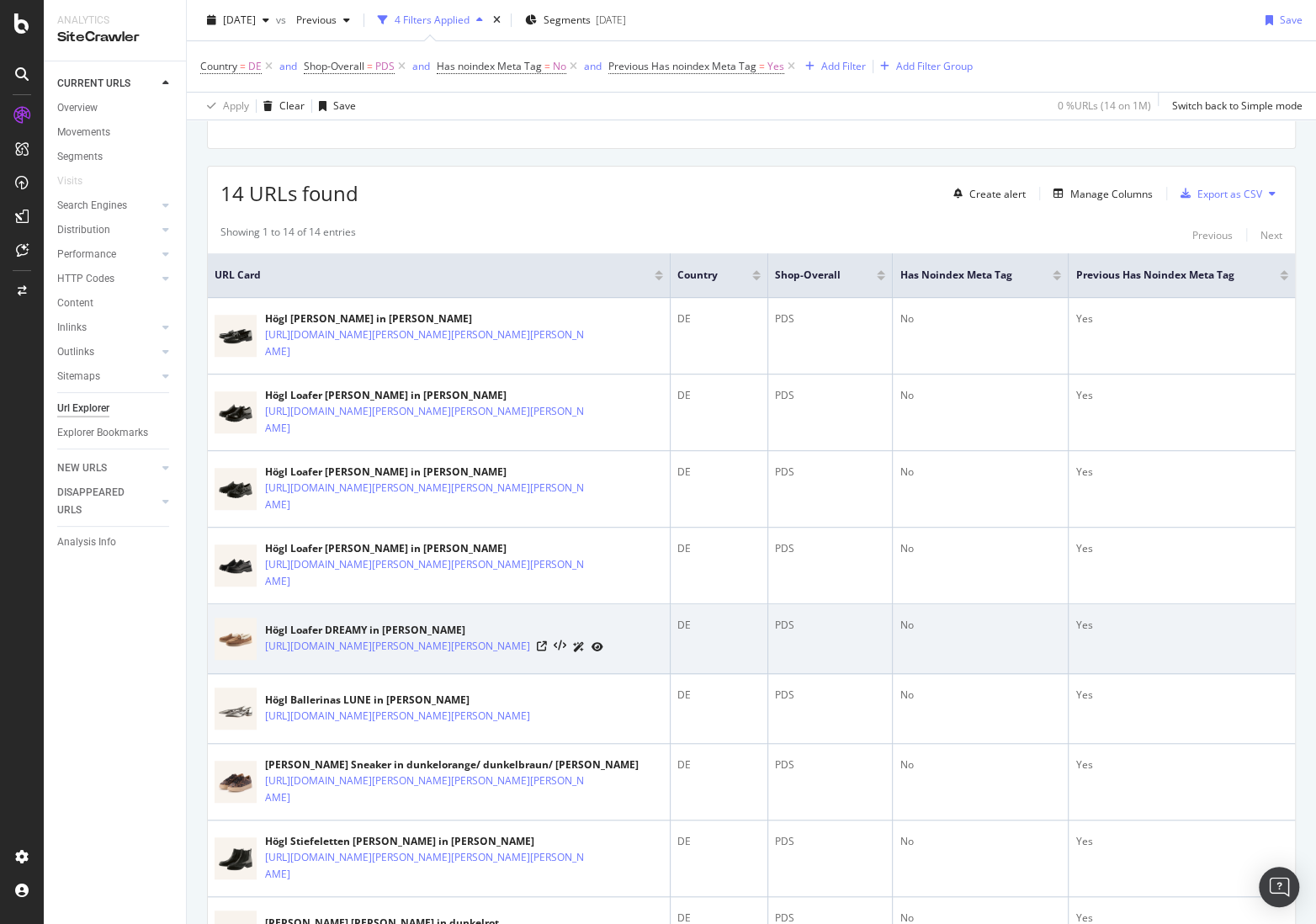
scroll to position [169, 0]
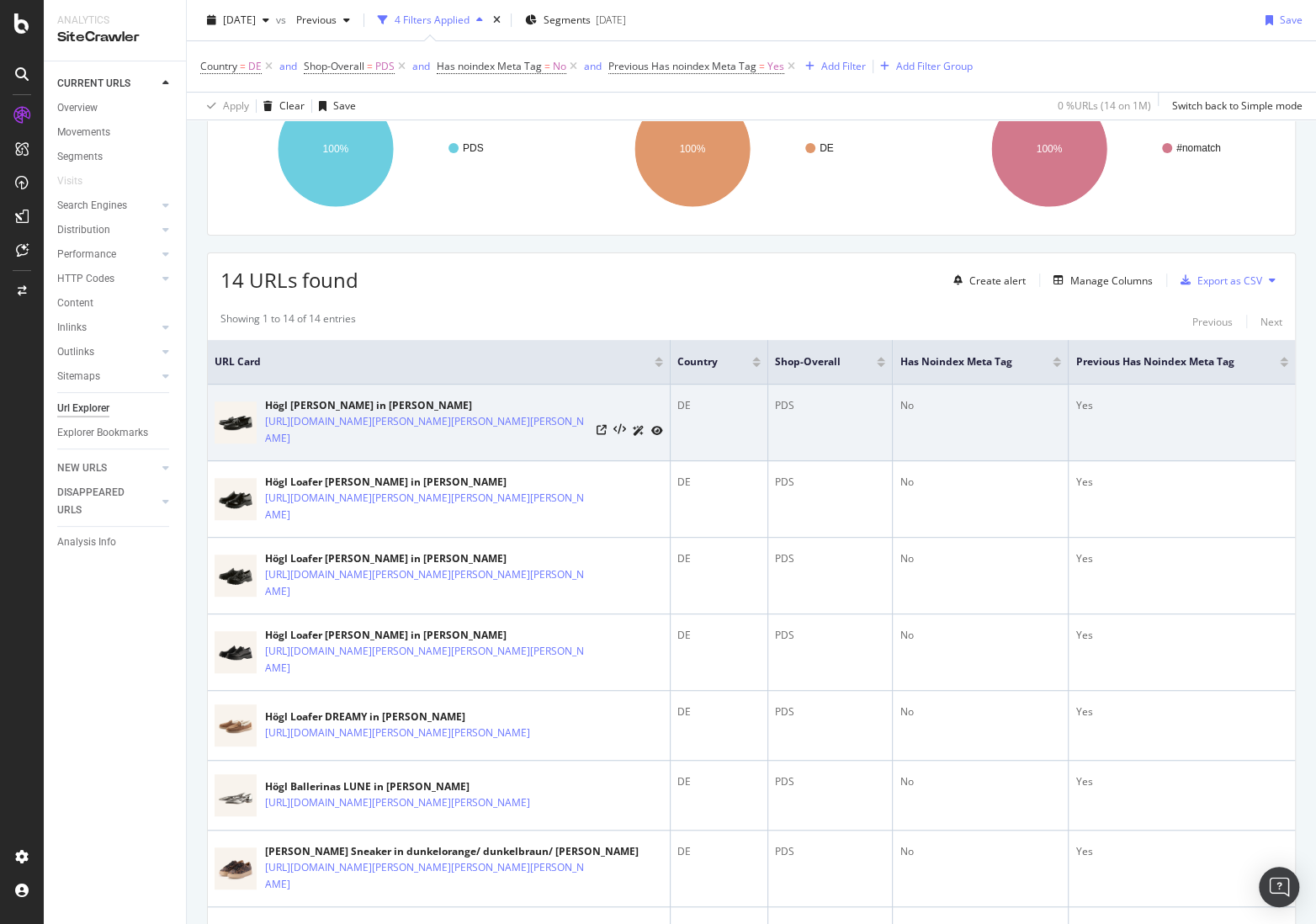
click at [1075, 406] on div "Yes" at bounding box center [1181, 405] width 213 height 16
click at [910, 400] on div "No" at bounding box center [980, 405] width 162 height 16
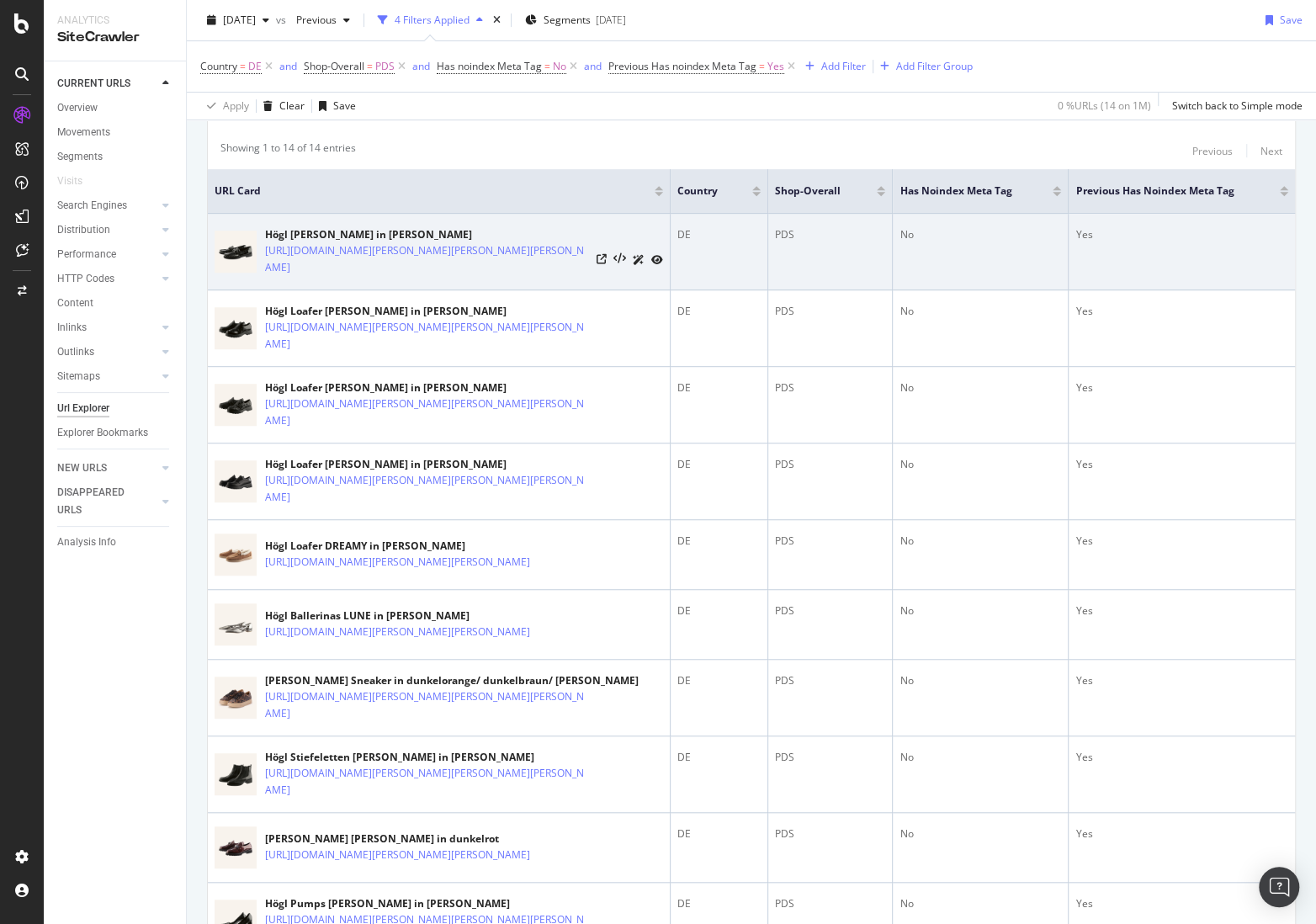
scroll to position [751, 0]
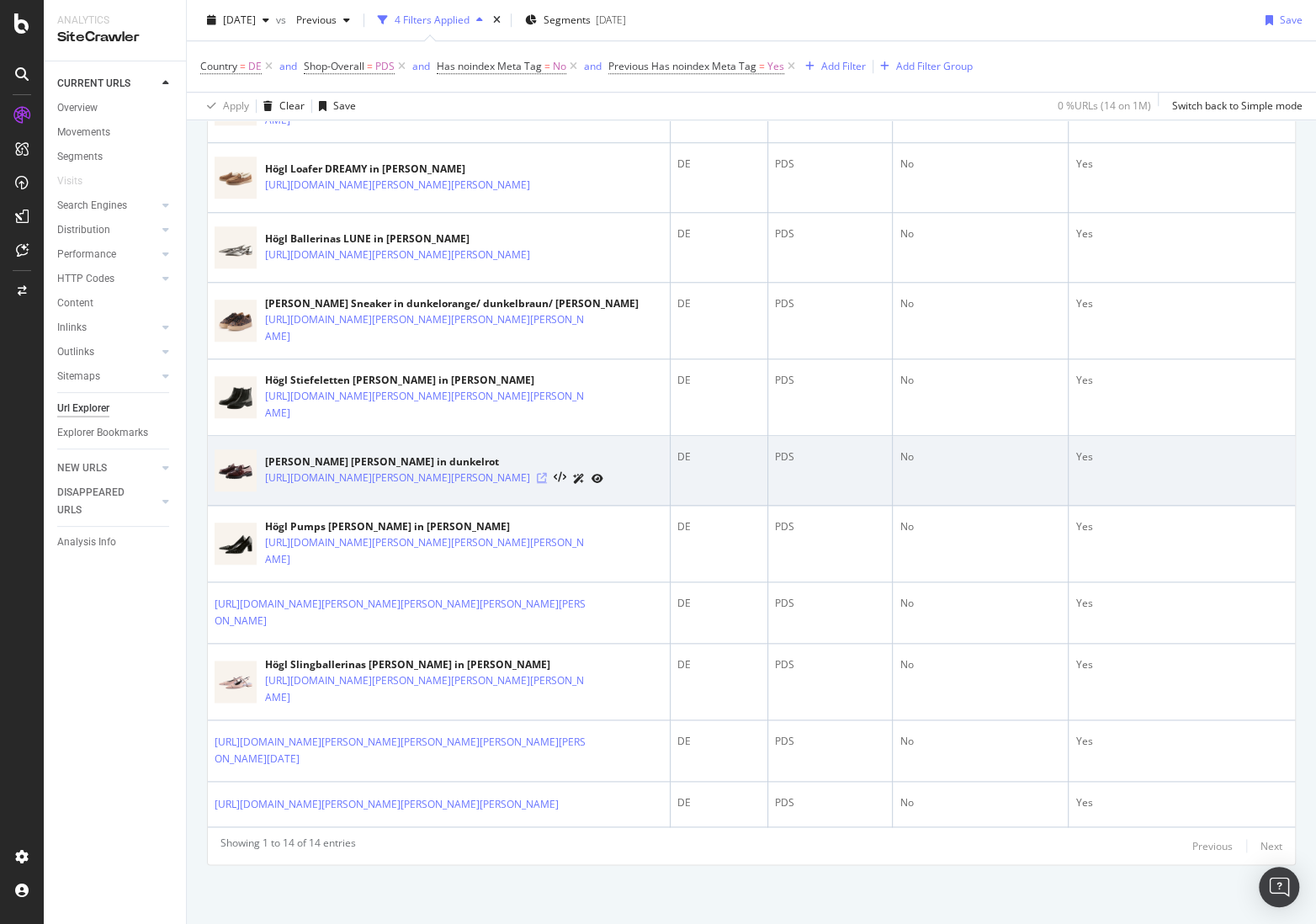
click at [547, 473] on icon at bounding box center [542, 478] width 10 height 10
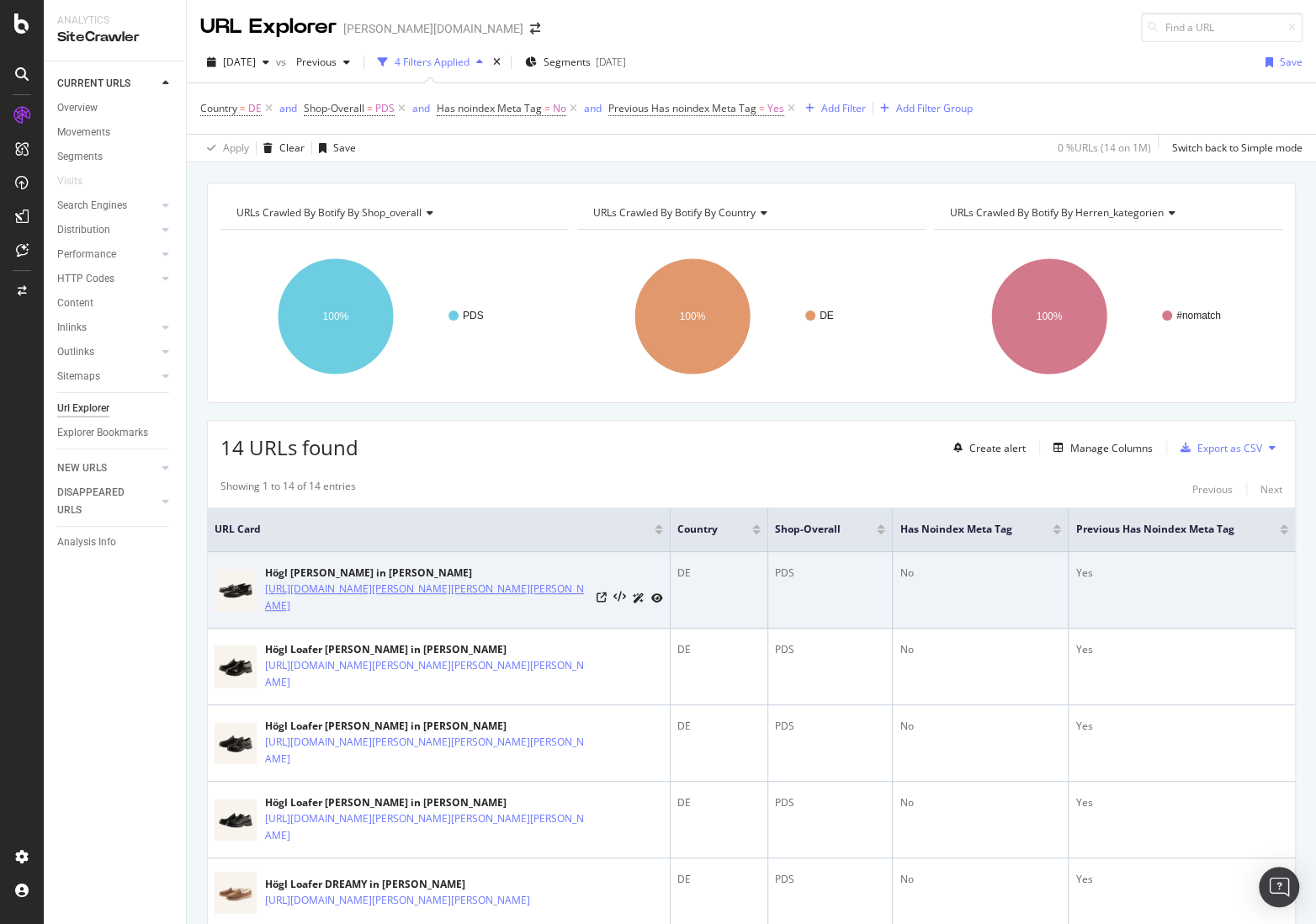
scroll to position [0, 0]
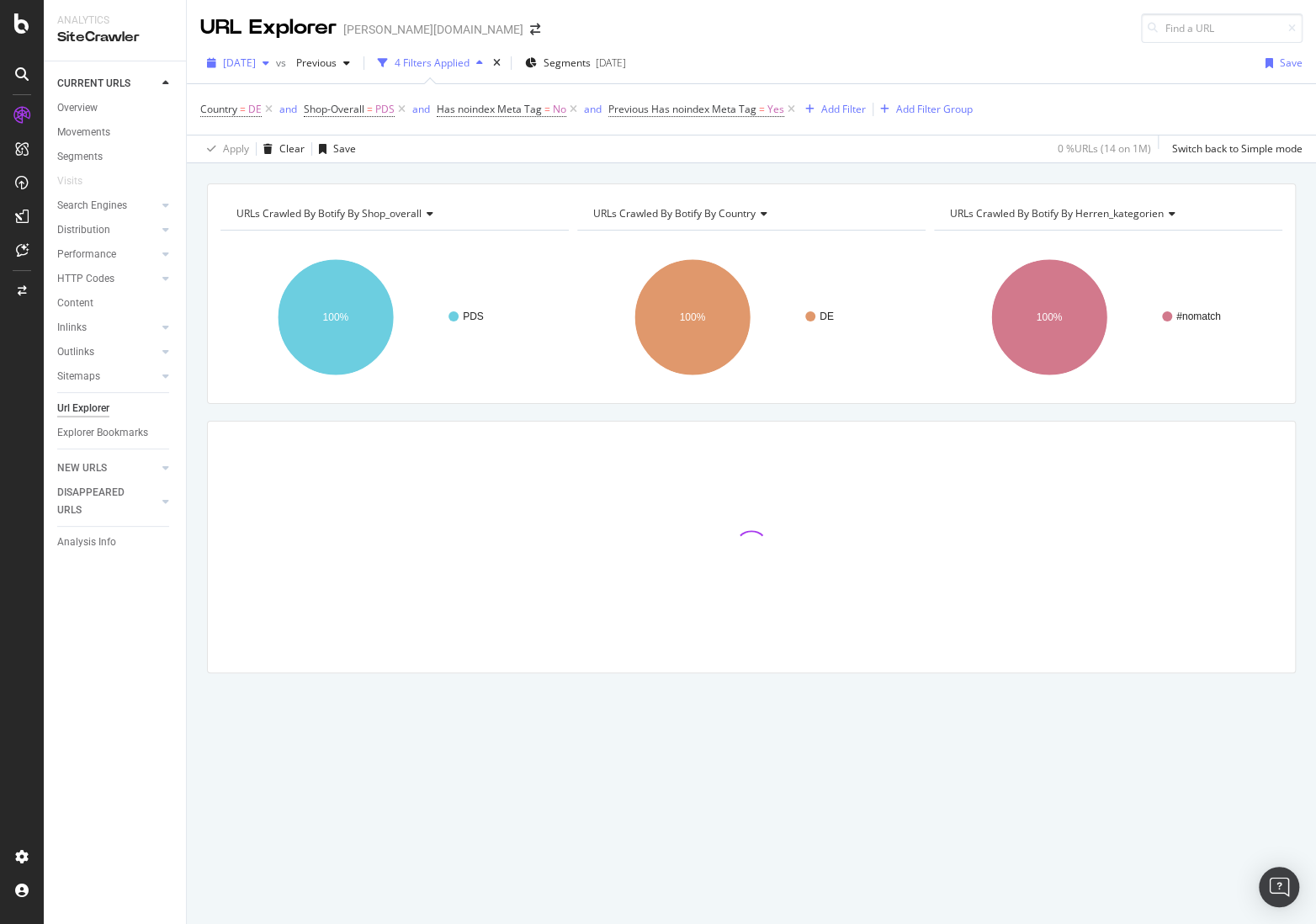
click at [252, 70] on div "[DATE]" at bounding box center [238, 63] width 76 height 25
click at [254, 146] on div "[DATE]" at bounding box center [269, 154] width 90 height 16
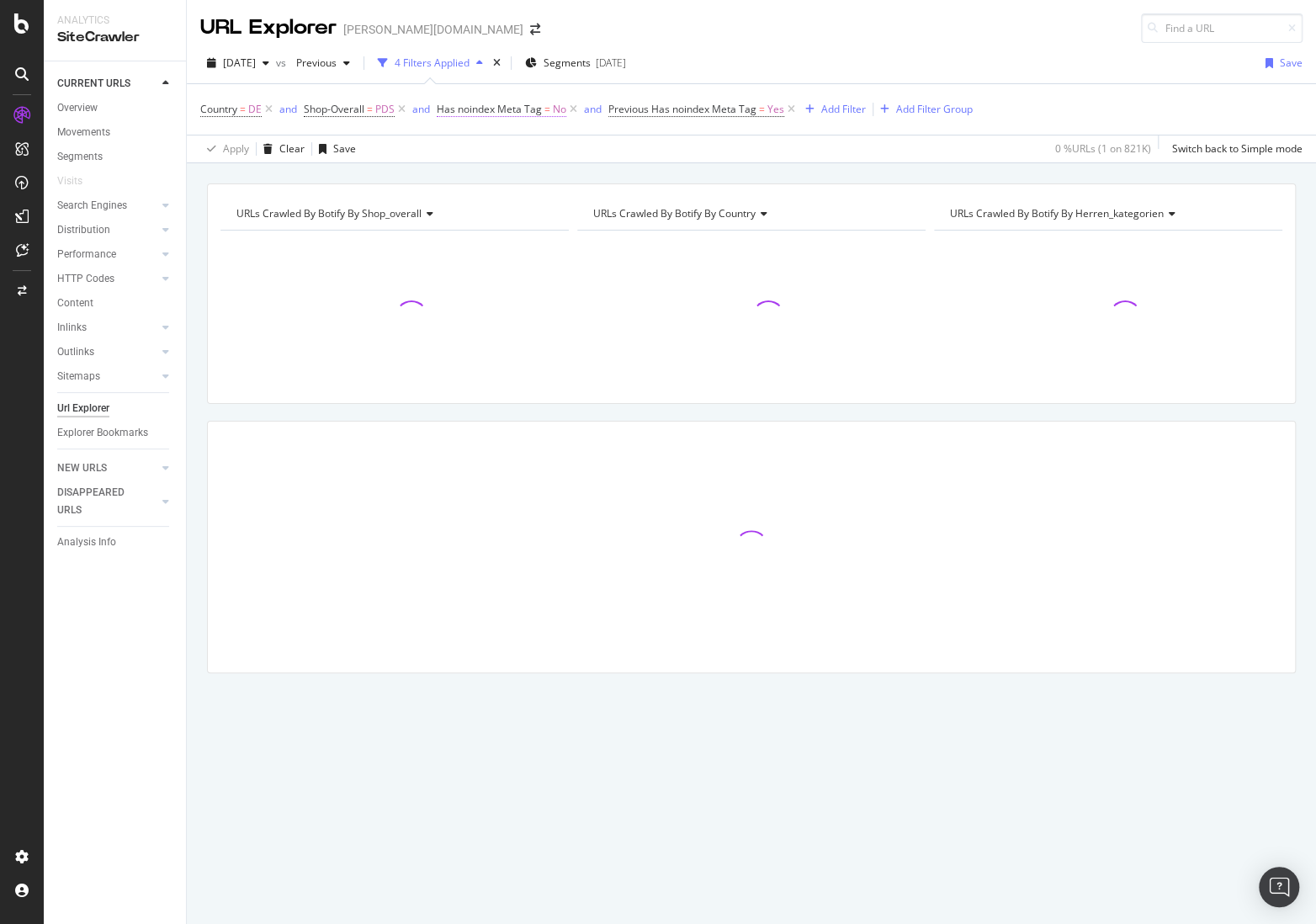
click at [533, 107] on span "Has noindex Meta Tag" at bounding box center [489, 108] width 105 height 15
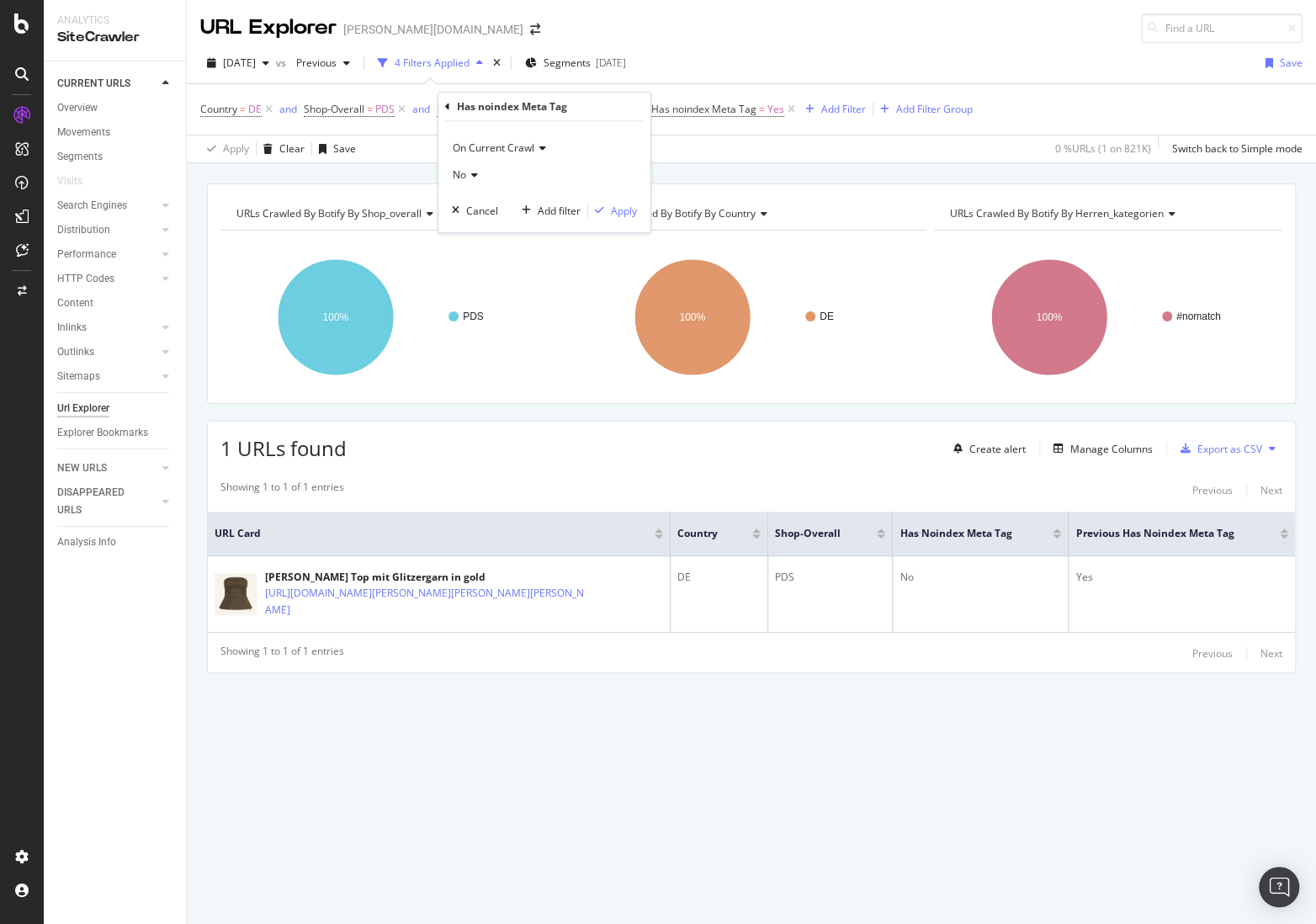
click at [457, 173] on span "No" at bounding box center [459, 174] width 14 height 15
click at [477, 213] on div "Yes" at bounding box center [546, 210] width 180 height 21
click at [610, 207] on div "Apply" at bounding box center [623, 211] width 26 height 15
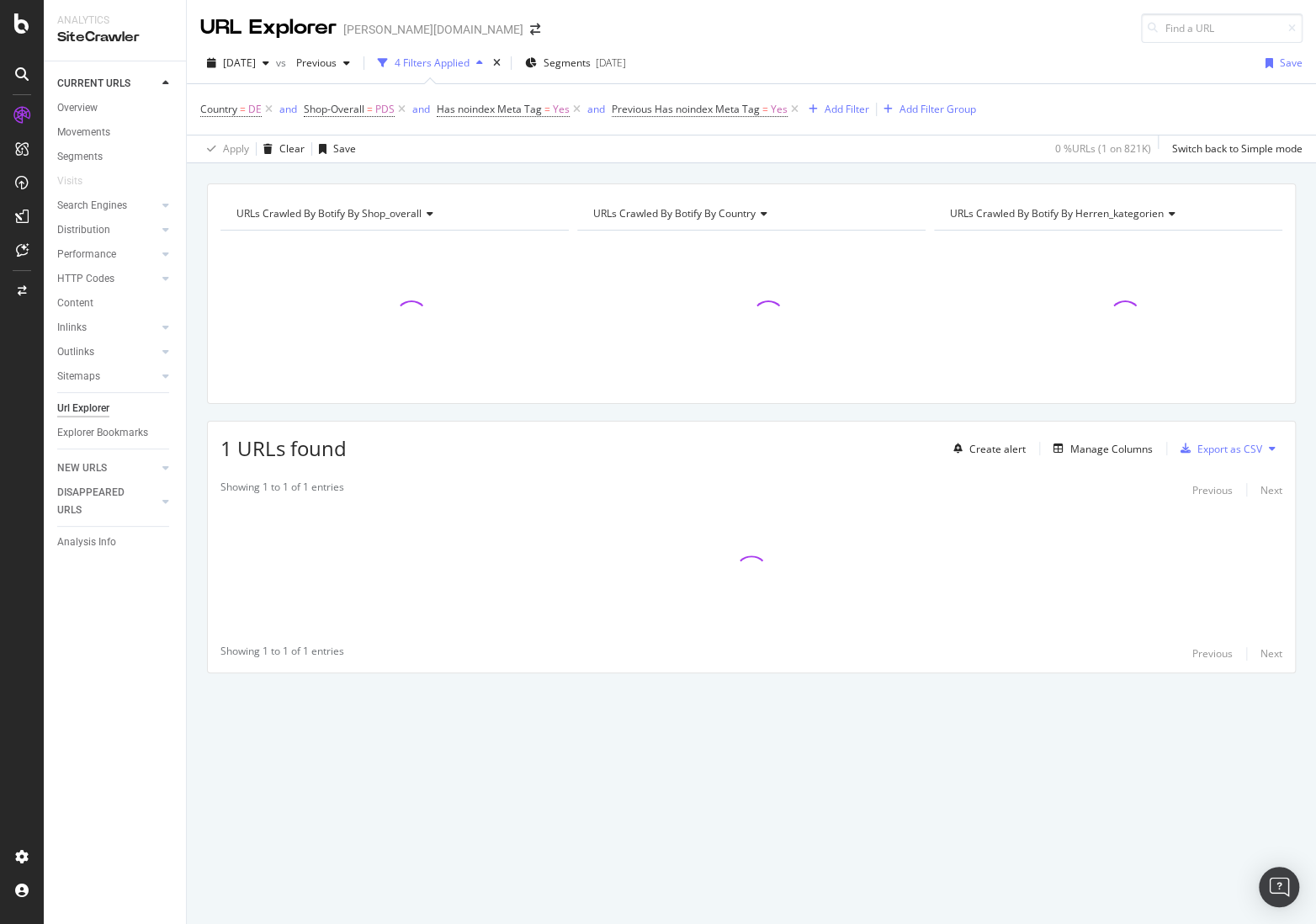
click at [794, 104] on icon at bounding box center [794, 109] width 15 height 17
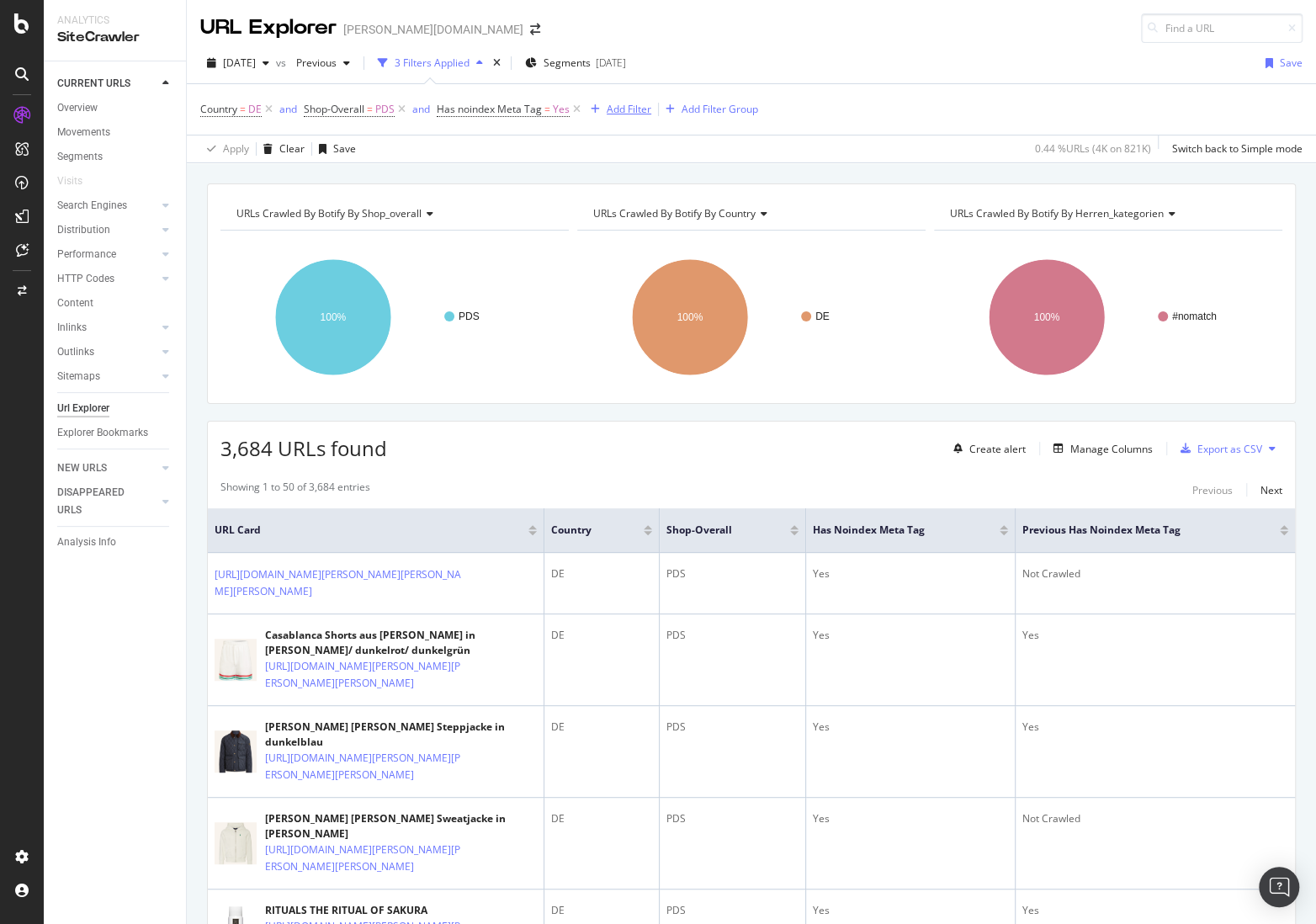
click at [623, 106] on div "Add Filter" at bounding box center [629, 108] width 45 height 15
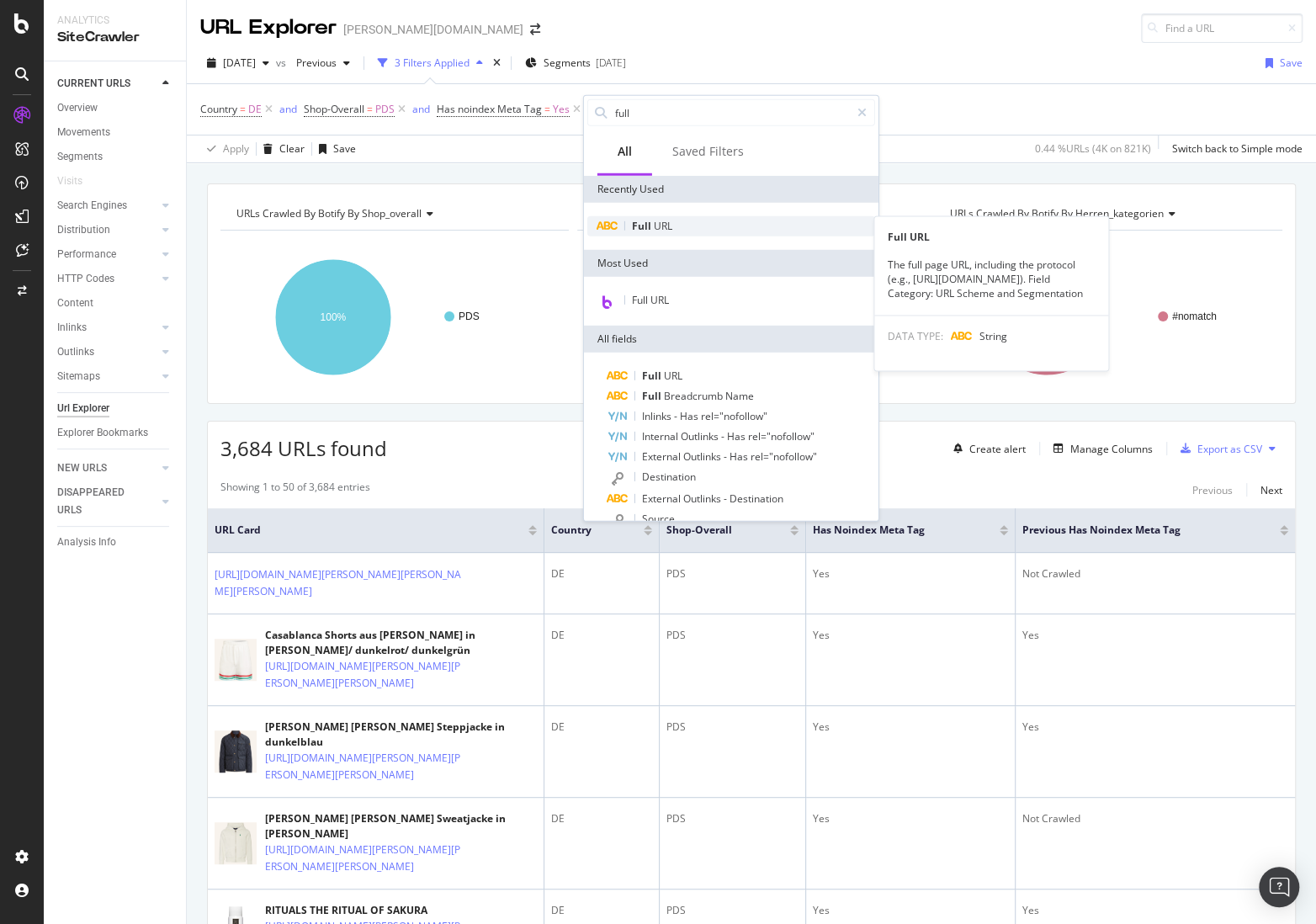
type input "full"
click at [655, 230] on span "URL" at bounding box center [663, 225] width 19 height 15
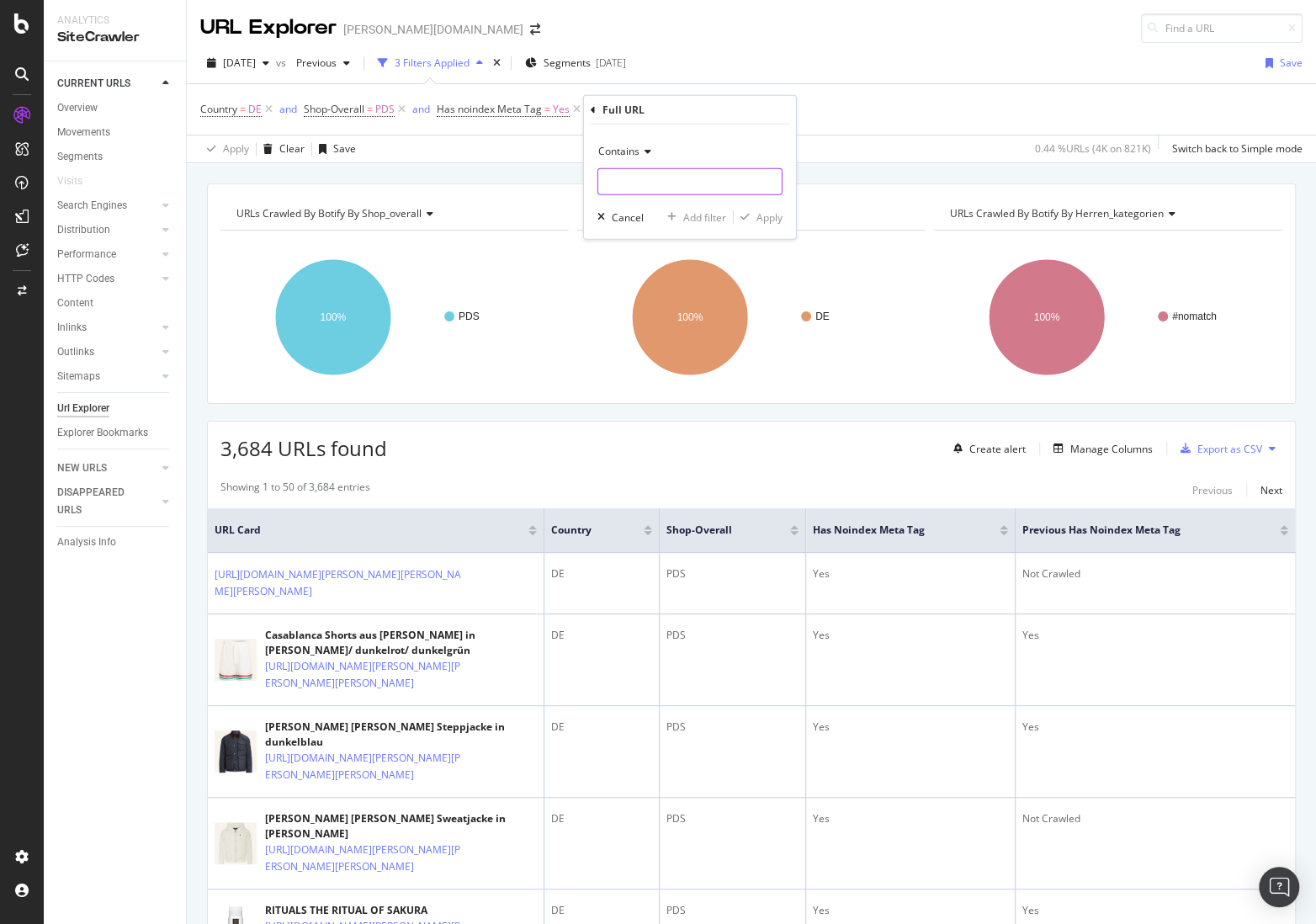
click at [646, 169] on input "text" at bounding box center [690, 182] width 183 height 27
paste input "1002974007"
type input "1002974007"
click at [762, 212] on div "Apply" at bounding box center [769, 216] width 26 height 15
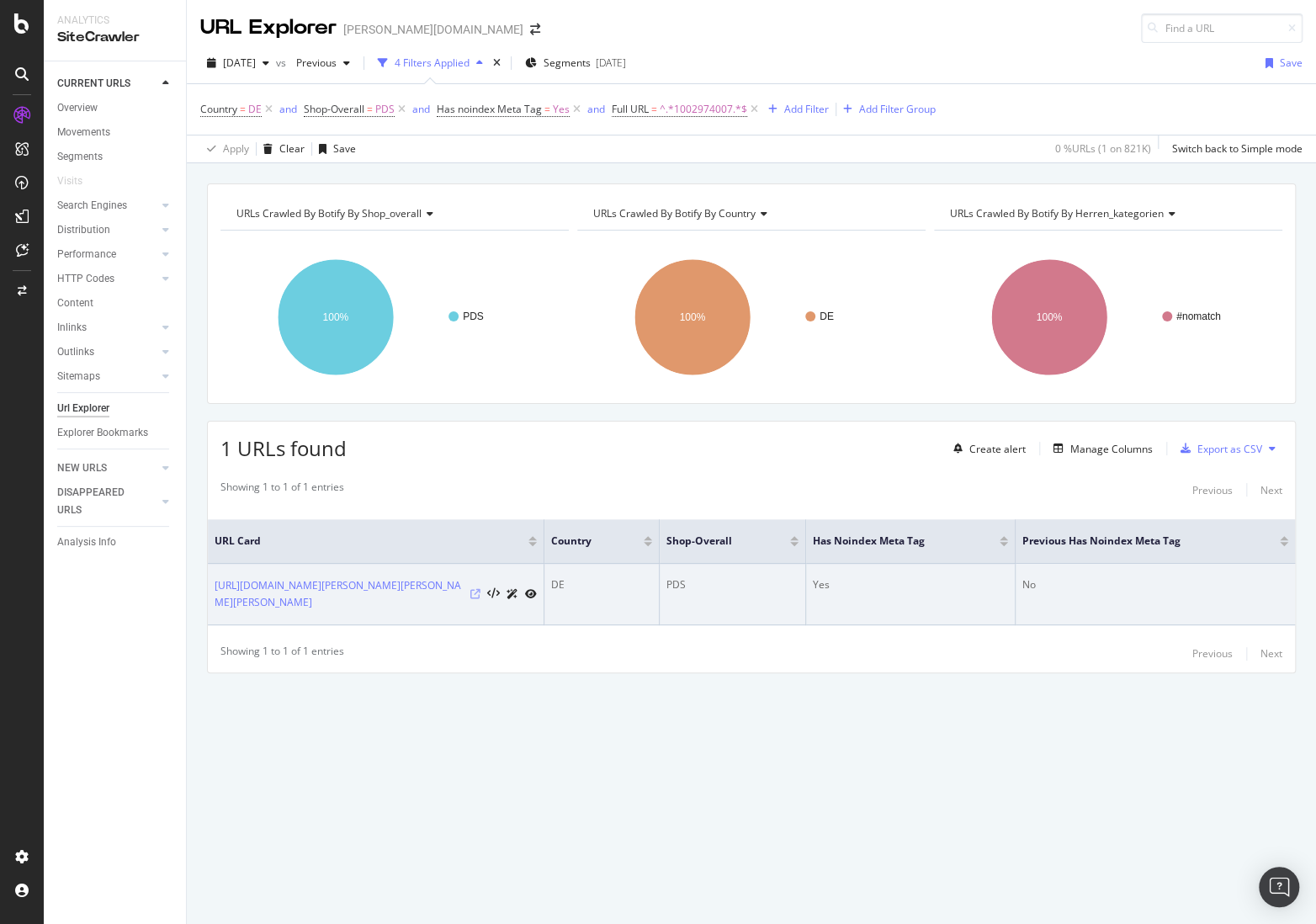
click at [472, 593] on icon at bounding box center [475, 594] width 10 height 10
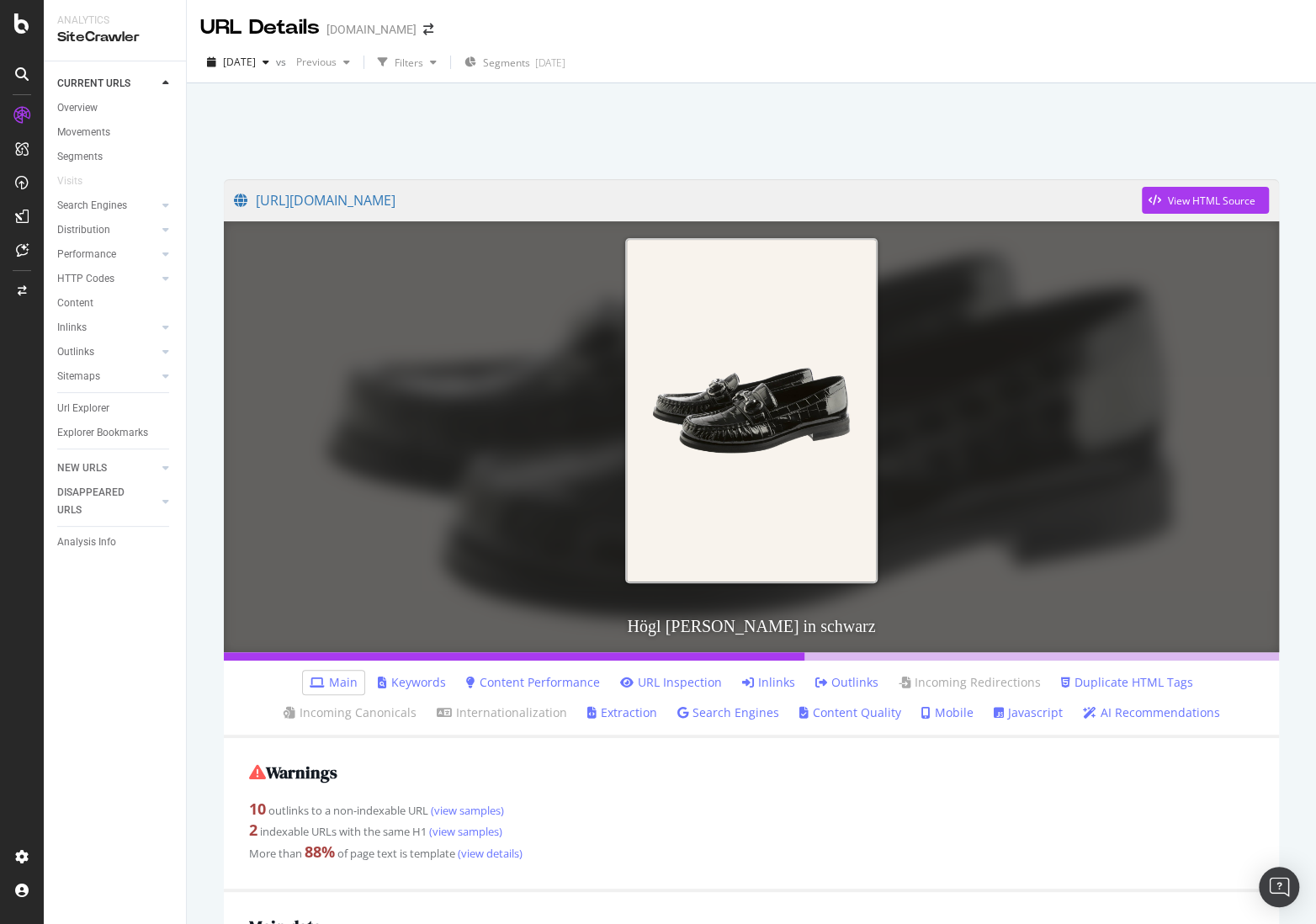
click at [365, 112] on div at bounding box center [751, 126] width 1089 height 71
